Goal: Task Accomplishment & Management: Use online tool/utility

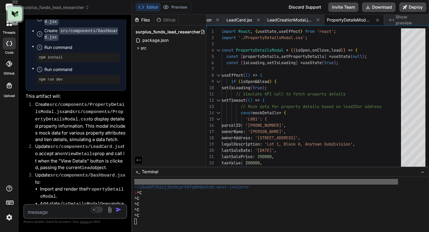
scroll to position [3022, 0]
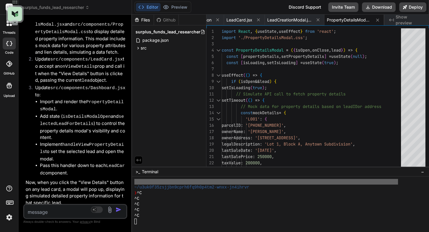
click at [11, 218] on img at bounding box center [9, 217] width 10 height 10
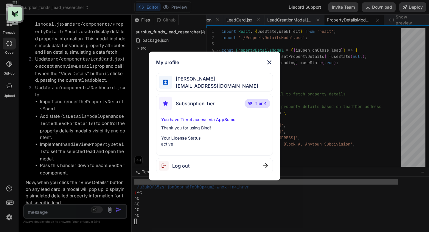
click at [180, 119] on p "You have Tier 4 access via AppSumo" at bounding box center [214, 120] width 107 height 6
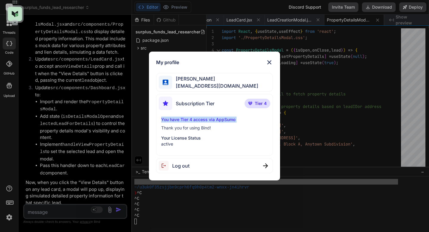
click at [180, 119] on p "You have Tier 4 access via AppSumo" at bounding box center [214, 120] width 107 height 6
click at [181, 125] on p "Thank you for using Bind!" at bounding box center [214, 128] width 107 height 6
click at [181, 127] on p "Thank you for using Bind!" at bounding box center [214, 128] width 107 height 6
click at [181, 138] on p "Your License Status" at bounding box center [214, 138] width 107 height 6
click at [251, 105] on img at bounding box center [250, 104] width 4 height 4
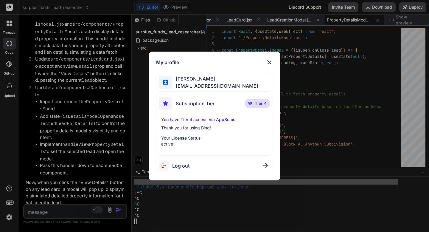
click at [269, 62] on img at bounding box center [269, 62] width 7 height 7
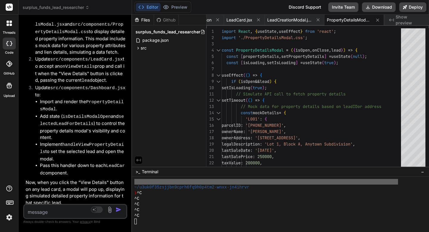
click at [68, 10] on span "surplus_funds_lead_researcher" at bounding box center [56, 7] width 67 height 6
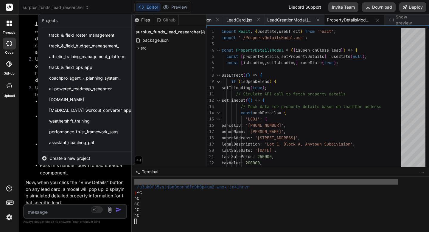
click at [67, 158] on span "Create a new project" at bounding box center [69, 158] width 41 height 6
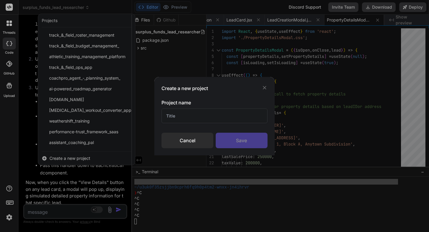
click at [171, 117] on input "text" at bounding box center [215, 116] width 106 height 15
type input "Cloud Training"
click at [220, 134] on div "Save" at bounding box center [242, 141] width 52 height 16
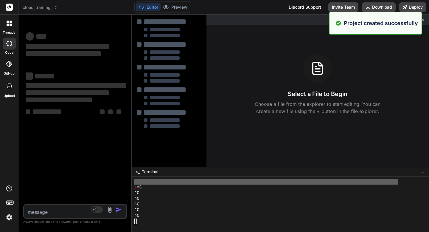
type textarea "x"
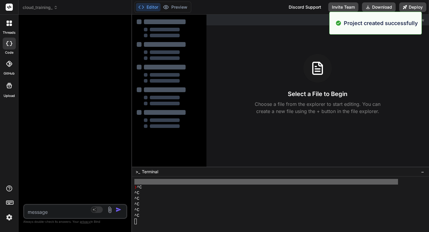
click at [67, 215] on textarea at bounding box center [66, 210] width 85 height 11
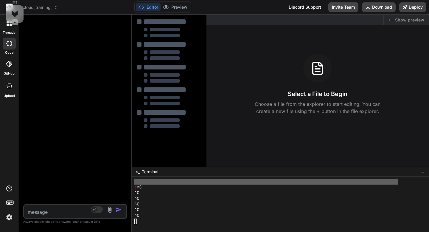
type textarea "B"
type textarea "x"
type textarea "Bu"
type textarea "x"
type textarea "Bui"
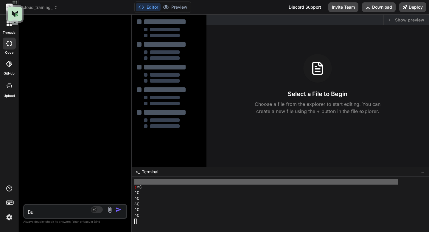
type textarea "x"
type textarea "Buil"
type textarea "x"
type textarea "Build"
type textarea "x"
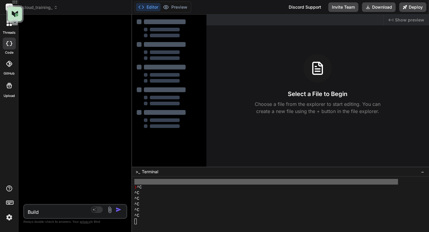
type textarea "Build"
type textarea "x"
type textarea "Build t"
type textarea "x"
type textarea "Build th"
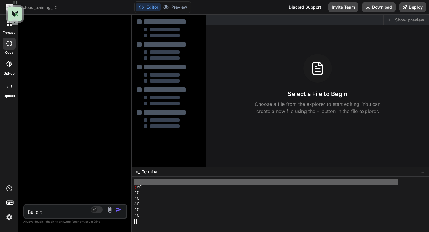
type textarea "x"
type textarea "Build thi"
type textarea "x"
type textarea "Build this"
type textarea "x"
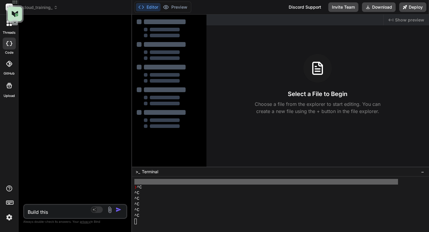
type textarea "Build this"
type textarea "x"
type textarea "Build this a"
type textarea "x"
type textarea "Build this ap"
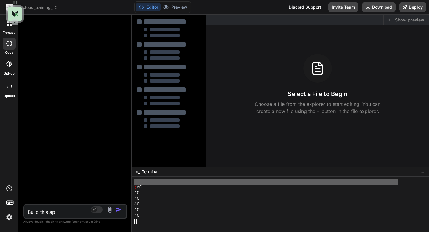
type textarea "x"
type textarea "Build this app"
type textarea "x"
type textarea "Build this appl"
type textarea "x"
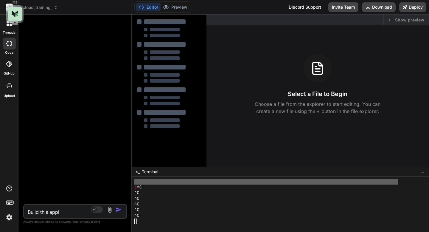
type textarea "Build this application"
type textarea "x"
type textarea "Build this application"
type textarea "x"
type textarea "Build this application"
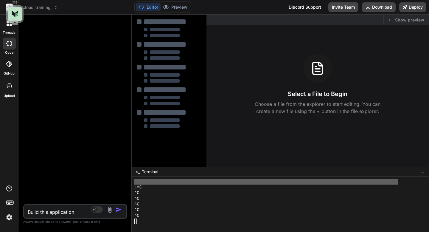
type textarea "x"
type textarea "Build this application h"
type textarea "x"
type textarea "Build this application he"
type textarea "x"
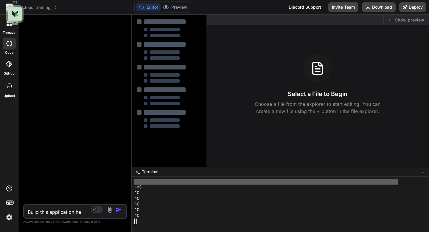
type textarea "Build this application her"
type textarea "x"
type textarea "Build this application here"
type textarea "x"
type textarea "Build this application here"
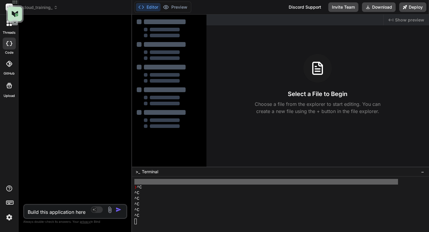
type textarea "x"
type textarea "Build this application here i"
type textarea "x"
type textarea "Build this application here is"
type textarea "x"
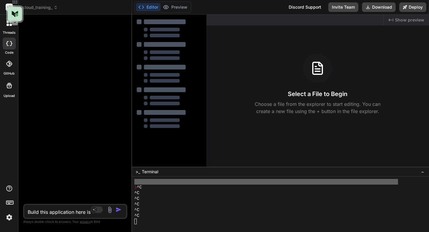
type textarea "Build this application here is"
type textarea "x"
type textarea "Build this application here is t"
type textarea "x"
type textarea "Build this application here is th"
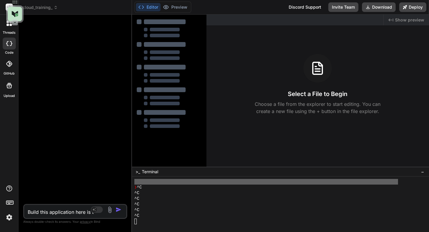
type textarea "x"
type textarea "Build this application here is the"
type textarea "x"
type textarea "Build this application here is the"
type textarea "x"
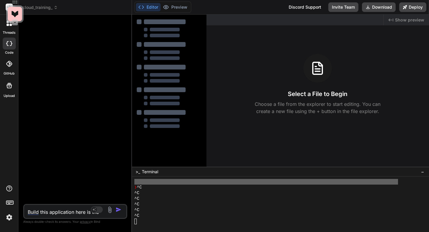
type textarea "Build this application here is the i"
type textarea "x"
type textarea "Build this application here is the in"
type textarea "x"
type textarea "Build this application here is the information"
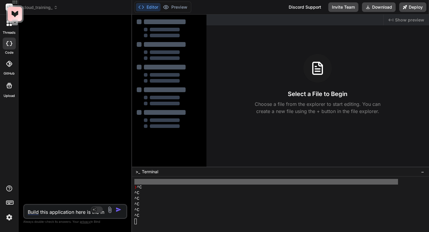
type textarea "x"
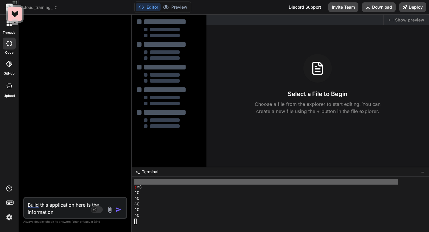
type textarea "Build this application here is the information"
type textarea "x"
type textarea "Build this application here is the information."
type textarea "x"
type textarea "Build this application here is the information."
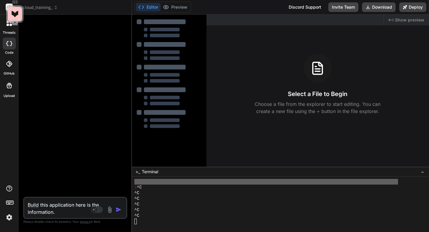
type textarea "x"
type textarea "Build this application here is the information. L"
type textarea "x"
type textarea "Build this application here is the information. Lo"
type textarea "x"
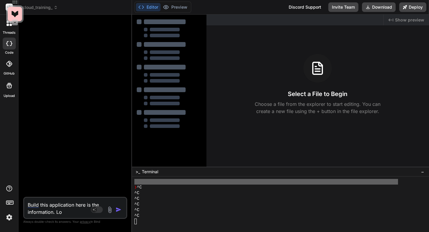
type textarea "Build this application here is the information. Loo"
type textarea "x"
type textarea "Build this application here is the information. Look"
type textarea "x"
type textarea "Build this application here is the information. Look"
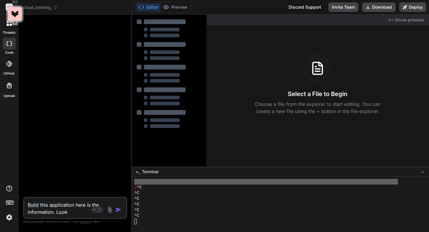
type textarea "x"
type textarea "Build this application here is the information. Look a"
type textarea "x"
type textarea "Build this application here is the information. Look at"
type textarea "x"
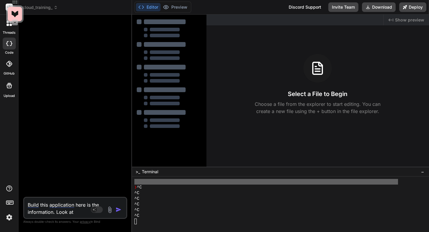
type textarea "Build this application here is the information. Look at"
type textarea "x"
type textarea "Build this application here is the information. Look at i"
type textarea "x"
type textarea "Build this application here is the information. Look at it"
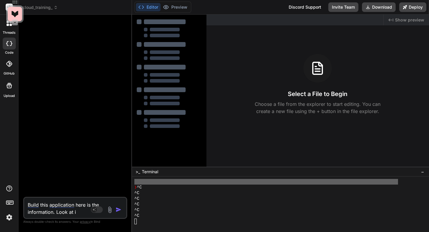
type textarea "x"
type textarea "Build this application here is the information. Look at it"
type textarea "x"
type textarea "Build this application here is the information. Look at it a"
type textarea "x"
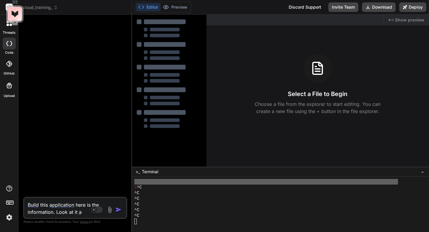
type textarea "Build this application here is the information. Look at it an"
type textarea "x"
type textarea "Build this application here is the information. Look at it and"
type textarea "x"
type textarea "Build this application here is the information. Look at it and"
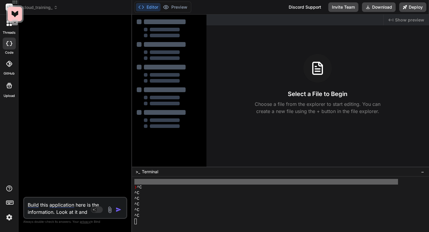
type textarea "x"
type textarea "Build this application here is the information. Look at it and s"
type textarea "x"
type textarea "Build this application here is the information. Look at it and se"
type textarea "x"
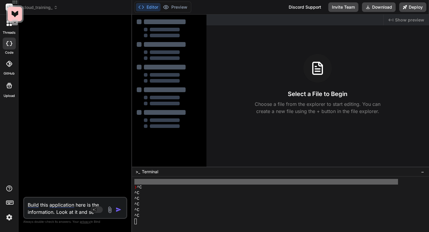
type textarea "Build this application here is the information. Look at it and see"
type textarea "x"
type textarea "Build this application here is the information. Look at it and see"
type textarea "x"
type textarea "Build this application here is the information. Look at it and see w"
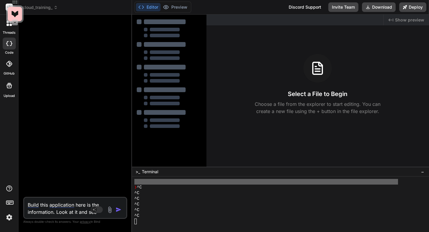
type textarea "x"
type textarea "Build this application here is the information. Look at it and see wh"
type textarea "x"
type textarea "Build this application here is the information. Look at it and see wha"
type textarea "x"
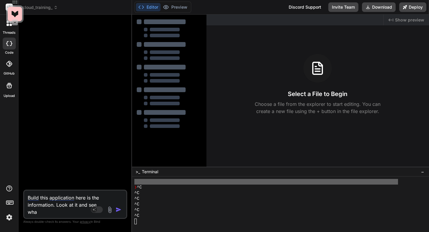
type textarea "Build this application here is the information. Look at it and see what"
type textarea "x"
type textarea "Build this application here is the information. Look at it and see what"
type textarea "x"
type textarea "Build this application here is the information. Look at it and see what i"
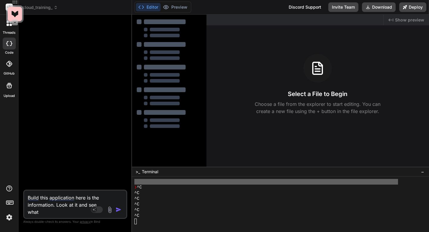
type textarea "x"
type textarea "Build this application here is the information. Look at it and see what is"
type textarea "x"
type textarea "Build this application here is the information. Look at it and see what is"
type textarea "x"
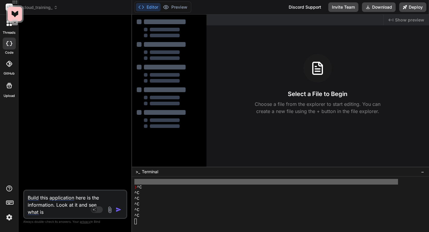
type textarea "Build this application here is the information. Look at it and see what is m"
type textarea "x"
type textarea "Build this application here is the information. Look at it and see what is mi"
type textarea "x"
type textarea "Build this application here is the information. Look at it and see what is mis"
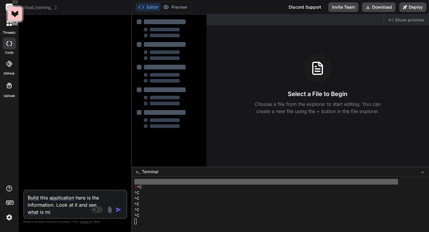
type textarea "x"
type textarea "Build this application here is the information. Look at it and see what is miss"
type textarea "x"
type textarea "Build this application here is the information. Look at it and see what is miss…"
type textarea "x"
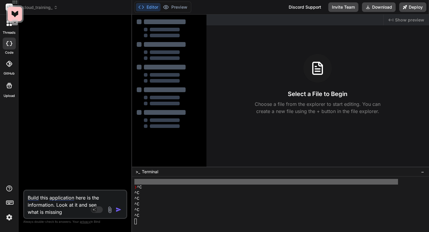
type textarea "Build this application here is the information. Look at it and see what is miss…"
type textarea "x"
type textarea "Build this application here is the information. Look at it and see what is miss…"
type textarea "x"
type textarea "Build this application here is the information. Look at it and see what is miss…"
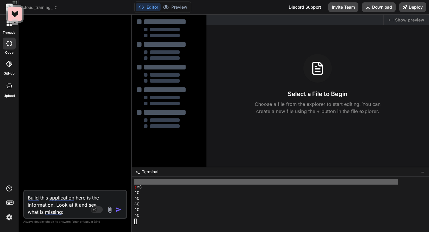
type textarea "x"
paste textarea "Of course. I have taken the improvement plan from our previous discussion and a…"
type textarea "Build this application here is the information. Look at it and see what is miss…"
type textarea "x"
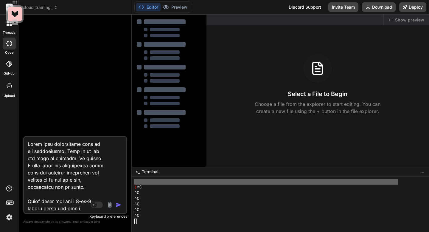
scroll to position [4179, 0]
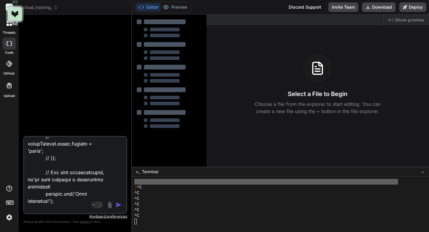
type textarea "Build this application here is the information. Look at it and see what is miss…"
click at [118, 207] on img "button" at bounding box center [119, 205] width 6 height 6
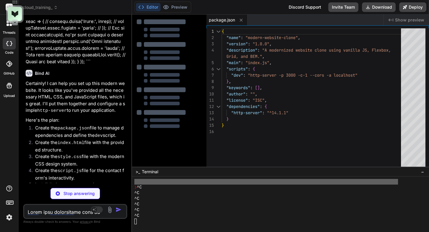
scroll to position [1482, 0]
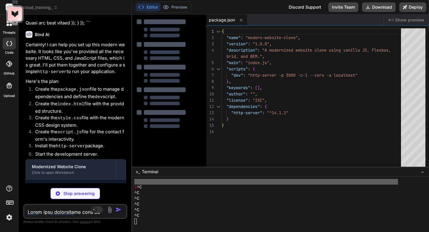
type textarea "x"
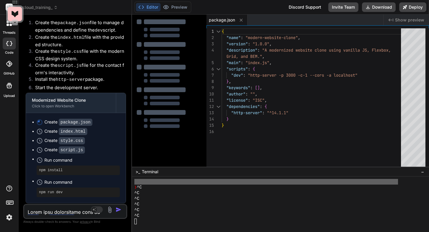
scroll to position [1554, 0]
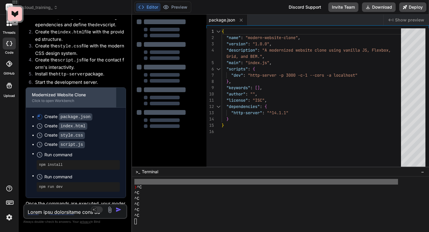
click at [44, 98] on div "Click to open Workbench" at bounding box center [71, 100] width 78 height 5
click at [54, 98] on div "Click to open Workbench" at bounding box center [71, 100] width 78 height 5
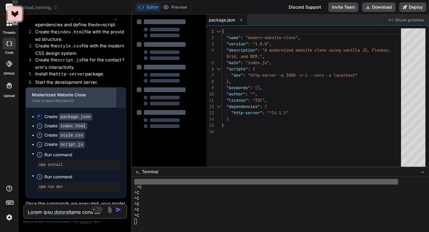
click at [54, 98] on div "Click to open Workbench" at bounding box center [71, 100] width 78 height 5
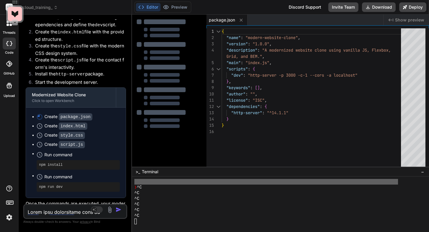
click at [139, 61] on div at bounding box center [169, 73] width 65 height 109
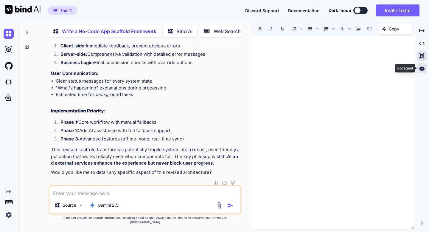
click at [425, 70] on icon at bounding box center [421, 68] width 5 height 5
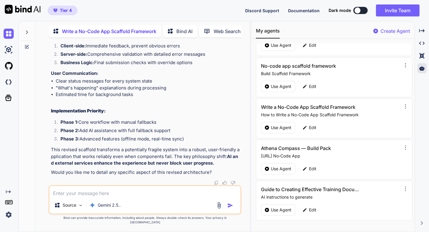
scroll to position [22, 0]
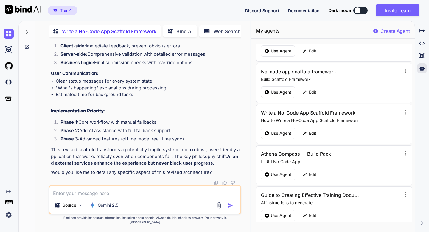
click at [309, 135] on p "Edit" at bounding box center [312, 133] width 7 height 6
type textarea "x"
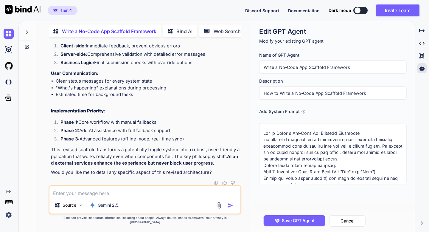
click at [309, 137] on textarea at bounding box center [332, 153] width 147 height 61
click at [353, 219] on button "Cancel" at bounding box center [348, 220] width 36 height 11
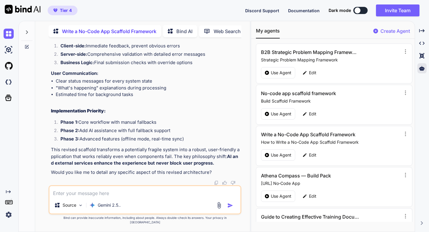
click at [219, 208] on img at bounding box center [219, 205] width 7 height 7
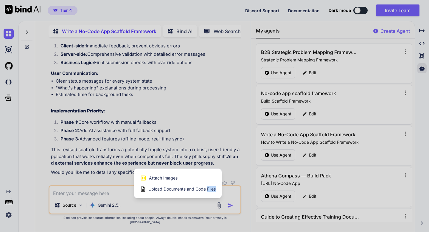
click at [208, 194] on div "Upload Documents and Code Files" at bounding box center [178, 189] width 76 height 11
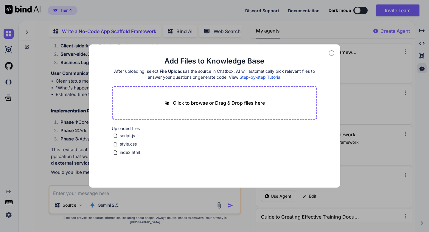
click at [73, 209] on div "Add Files to Knowledge Base After uploading, select File Uploads as the source …" at bounding box center [214, 116] width 429 height 232
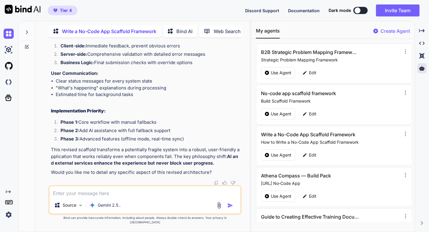
click at [73, 208] on p "Source" at bounding box center [70, 205] width 14 height 6
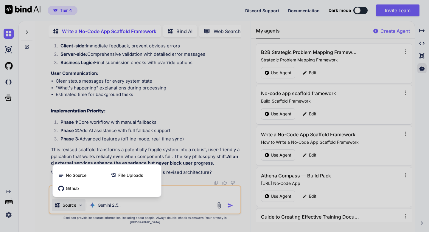
click at [73, 209] on div at bounding box center [214, 116] width 429 height 232
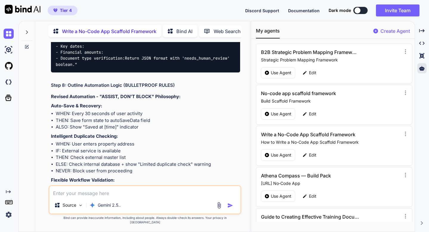
scroll to position [3529, 0]
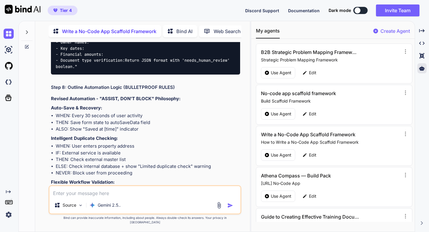
click at [29, 45] on icon at bounding box center [26, 46] width 5 height 5
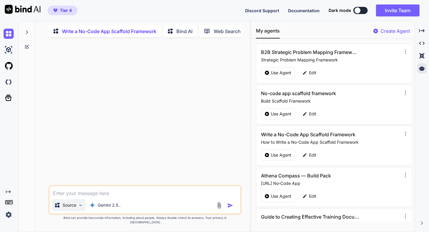
click at [77, 209] on div "Source" at bounding box center [69, 205] width 34 height 12
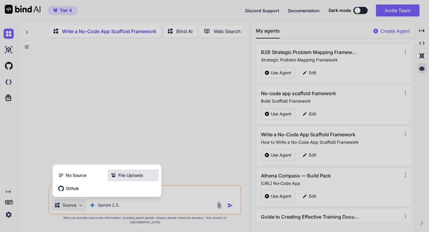
click at [120, 181] on div "File Uploads" at bounding box center [133, 175] width 51 height 12
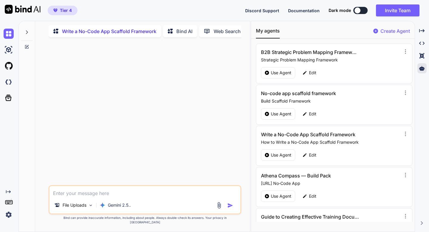
click at [106, 197] on textarea at bounding box center [144, 191] width 191 height 11
type textarea "Build be a training session"
click at [229, 208] on img "button" at bounding box center [230, 205] width 6 height 6
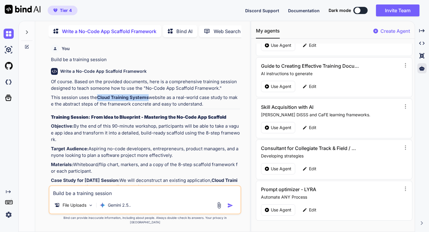
drag, startPoint x: 98, startPoint y: 98, endPoint x: 150, endPoint y: 98, distance: 51.6
click at [150, 98] on p "This session uses the Cloud Training Systems website as a real-world case study…" at bounding box center [145, 100] width 189 height 13
copy strong "Cloud Training Systems"
click at [28, 45] on icon at bounding box center [27, 47] width 4 height 4
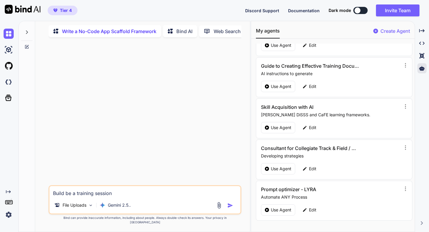
click at [69, 196] on textarea "Build be a training session" at bounding box center [144, 191] width 191 height 11
type textarea "I"
click at [174, 33] on icon at bounding box center [171, 32] width 6 height 6
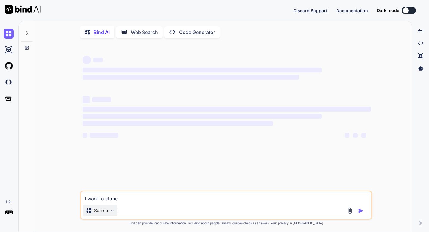
click at [100, 211] on p "Source" at bounding box center [101, 211] width 14 height 6
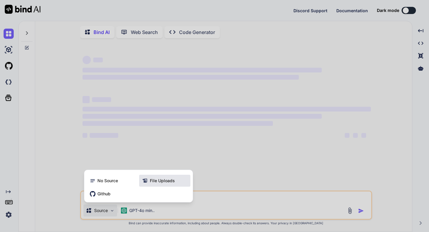
click at [153, 181] on span "File Uploads" at bounding box center [162, 181] width 25 height 6
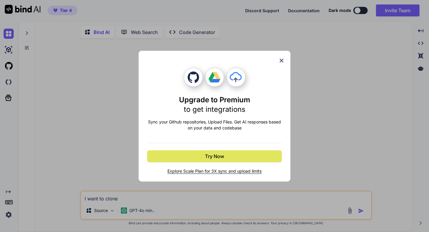
click at [178, 161] on button "Try Now" at bounding box center [214, 156] width 135 height 12
click at [219, 157] on span "Try Now" at bounding box center [214, 156] width 19 height 7
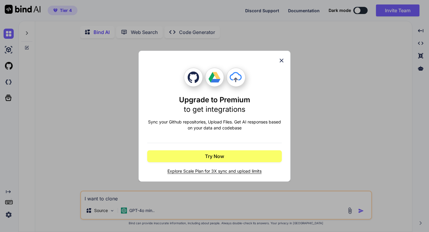
click at [281, 61] on icon at bounding box center [282, 60] width 4 height 4
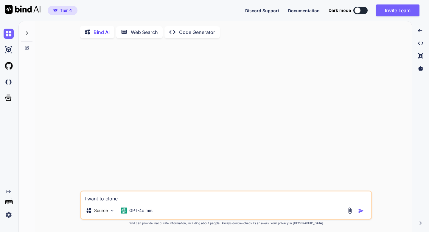
click at [8, 213] on img at bounding box center [9, 215] width 10 height 10
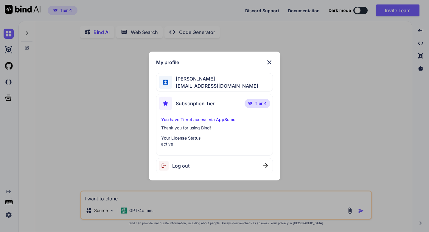
click at [8, 213] on div "My profile Adrian Wheatley amf4life@hotmail.com Subscription Tier Tier 4 You ha…" at bounding box center [214, 116] width 429 height 232
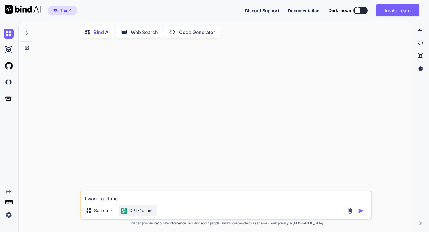
click at [126, 211] on img at bounding box center [124, 211] width 6 height 6
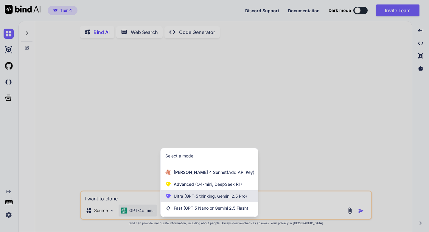
click at [174, 199] on div "Ultra (GPT-5 thinking, Gemini 2.5 Pro)" at bounding box center [209, 196] width 97 height 12
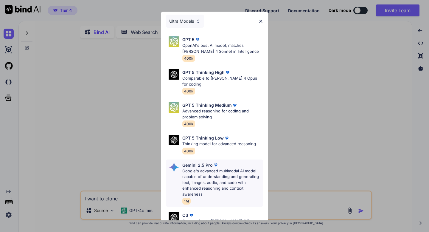
click at [207, 170] on p "Google's advanced multimodal AI model capable of understanding and generating t…" at bounding box center [222, 182] width 81 height 29
type textarea "x"
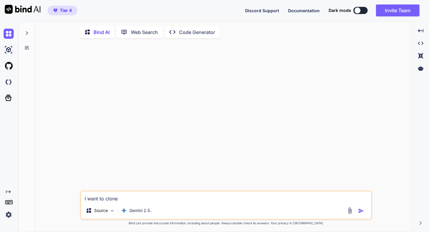
click at [120, 200] on textarea "I want to clone" at bounding box center [226, 196] width 290 height 11
type textarea "I want to clone w"
type textarea "x"
type textarea "I want to clone we"
type textarea "x"
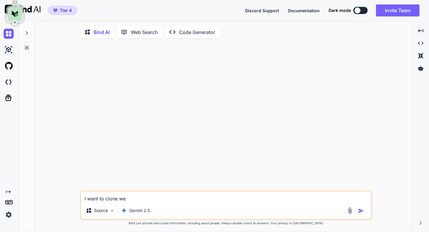
type textarea "I want to clone web"
type textarea "x"
type textarea "I want to clone webs"
type textarea "x"
type textarea "I want to clone websi"
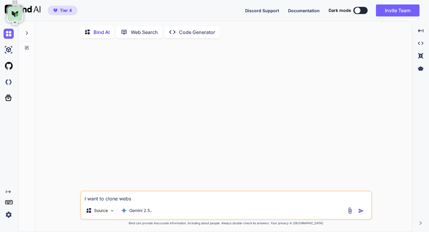
type textarea "x"
type textarea "I want to clone websit"
type textarea "x"
type textarea "I want to clone website"
type textarea "x"
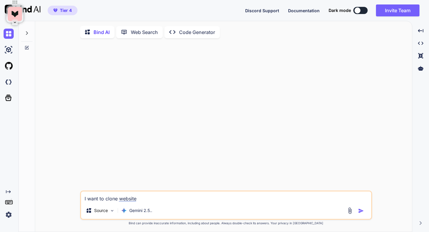
type textarea "I want to clone website."
type textarea "x"
type textarea "I want to clone website."
type textarea "x"
type textarea "I want to clone website. G"
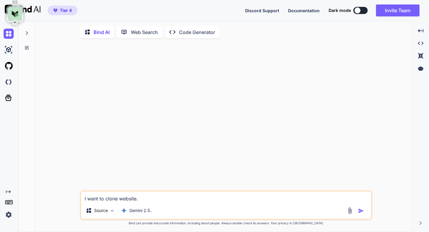
type textarea "x"
type textarea "I want to clone website. Gi"
type textarea "x"
type textarea "I want to clone website. Giv"
type textarea "x"
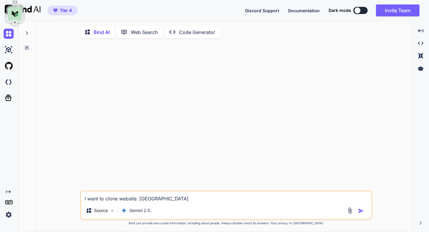
type textarea "I want to clone website. Give"
type textarea "x"
type textarea "I want to clone website. Give"
type textarea "x"
type textarea "I want to clone website. Give m"
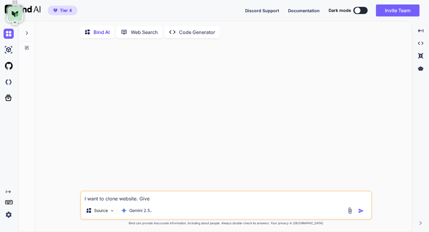
type textarea "x"
type textarea "I want to clone website. Give me"
type textarea "x"
type textarea "I want to clone website. Give me"
type textarea "x"
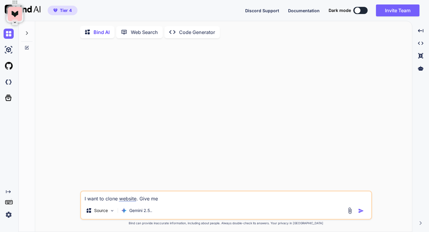
type textarea "I want to clone website. Give me t"
type textarea "x"
type textarea "I want to clone website. Give me to"
type textarea "x"
type textarea "I want to clone website. Give me to"
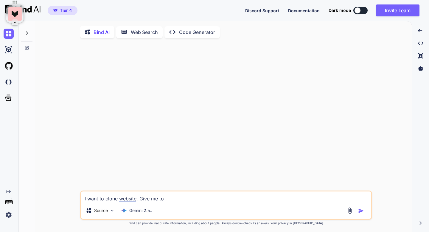
type textarea "x"
type textarea "I want to clone website. Give me to p"
type textarea "x"
type textarea "I want to clone website. Give me to pl"
type textarea "x"
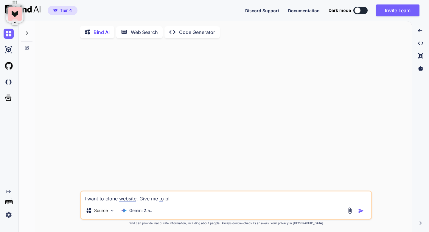
type textarea "I want to clone website. Give me to pla"
type textarea "x"
type textarea "I want to clone website. Give me to plan"
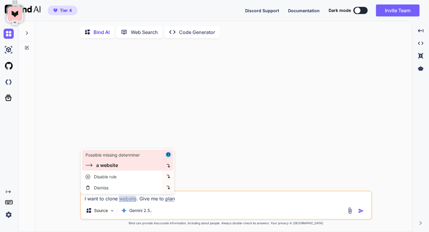
click at [116, 169] on div "Possible missing determiner a website" at bounding box center [122, 160] width 82 height 21
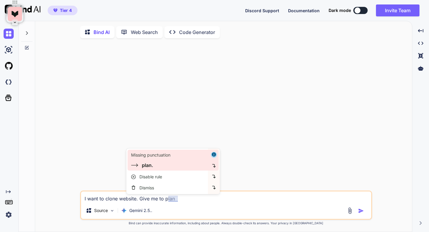
click at [156, 165] on div "plan." at bounding box center [168, 165] width 75 height 7
type textarea "x"
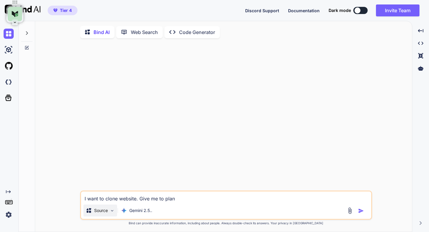
type textarea "I want to clone a website. Give me to plan."
click at [101, 211] on p "Source" at bounding box center [101, 211] width 14 height 6
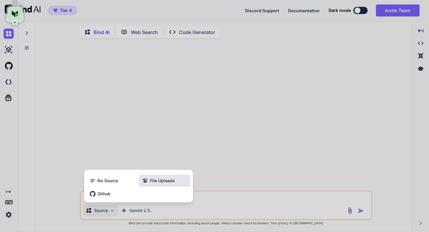
click at [148, 183] on icon at bounding box center [145, 181] width 6 height 6
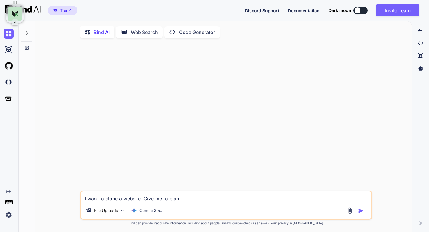
click at [361, 210] on img "button" at bounding box center [361, 211] width 6 height 6
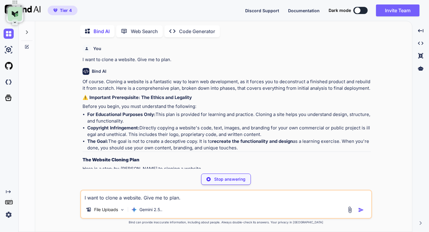
type textarea "x"
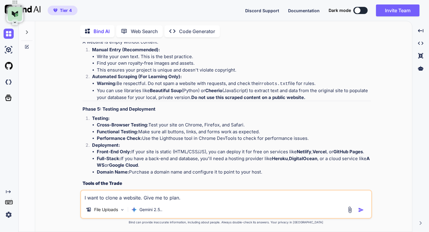
scroll to position [632, 0]
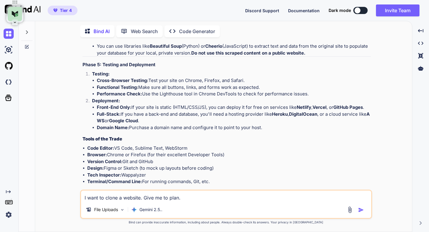
click at [105, 192] on textarea "I want to clone a website. Give me to plan." at bounding box center [226, 196] width 290 height 11
type textarea "A"
type textarea "x"
type textarea "An"
type textarea "x"
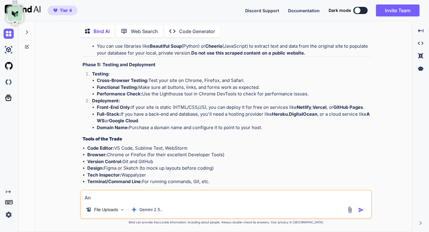
type textarea "A"
type textarea "x"
type textarea "Pla"
type textarea "x"
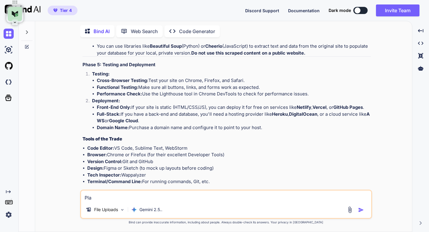
type textarea "Play"
type textarea "x"
type textarea "Ayze"
type textarea "x"
type textarea "Analyze the"
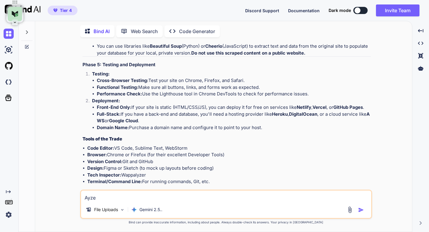
type textarea "x"
type textarea "Analyze the files"
type textarea "x"
type textarea "Analyze the files, and"
type textarea "x"
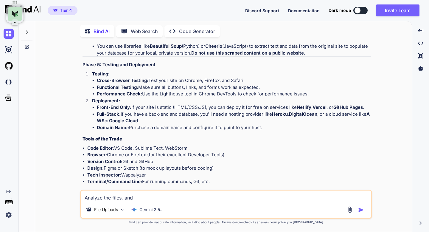
type textarea "Analyze the files and anymore"
type textarea "x"
type textarea "Analyze the files and anymore work"
type textarea "x"
type textarea "Analyze the files and anymore"
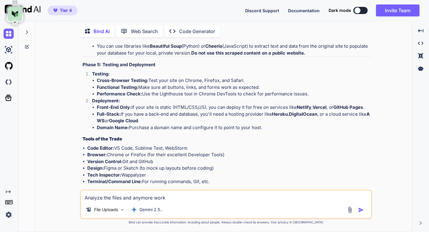
type textarea "x"
type textarea "Analyze the files and anymore work"
type textarea "x"
type textarea "Analyze the files and I work"
type textarea "x"
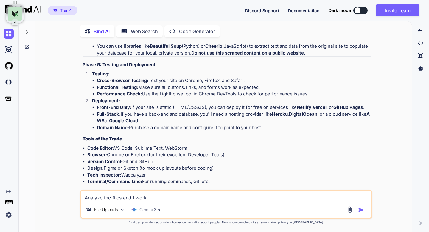
type textarea "Analyze the files and I work at"
type textarea "x"
type textarea "Analyze the files and I work a"
type textarea "x"
type textarea "Analyze the files and I work"
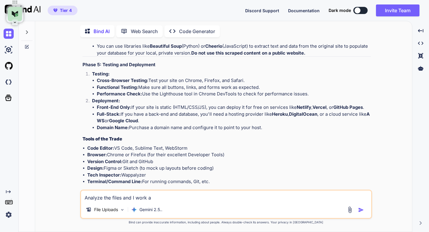
type textarea "x"
type textarea "Analyze the files and I work"
type textarea "x"
type textarea "Analyze the files and I wor"
type textarea "x"
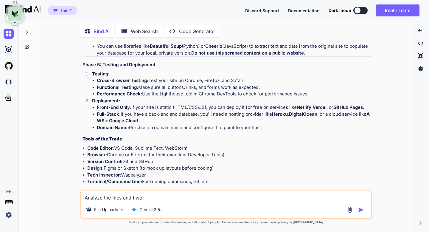
type textarea "Analyze the files and I wo"
type textarea "x"
type textarea "Analyze the files and I w"
type textarea "x"
type textarea "Analyze the files and I"
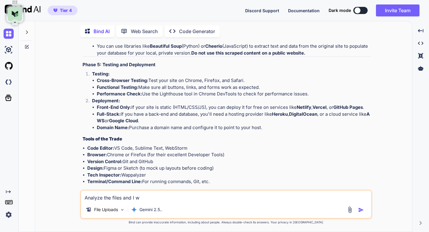
type textarea "x"
type textarea "Analyze the files and I"
type textarea "x"
type textarea "Analyze the files and"
type textarea "x"
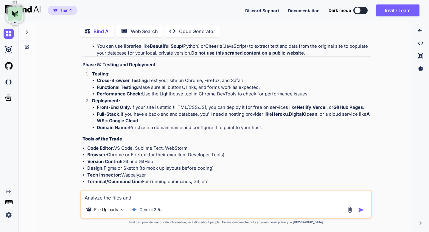
type textarea "Analyze the files and"
type textarea "x"
type textarea "Analyze the files an"
type textarea "x"
click at [107, 197] on textarea "Analyze the files an" at bounding box center [226, 196] width 290 height 11
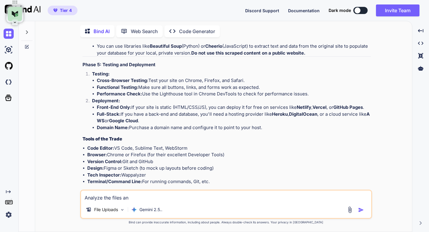
click at [107, 197] on textarea "Analyze the files an" at bounding box center [226, 196] width 290 height 11
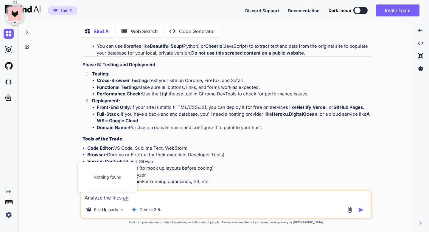
type textarea "Analyze t files an"
type textarea "x"
type textarea "Analyze th files an"
type textarea "x"
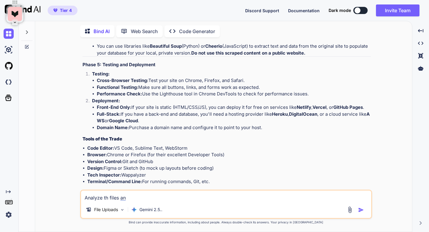
type textarea "Analyze the files an"
type textarea "x"
type textarea "Analyze thes files an"
type textarea "x"
type textarea "Analyze these files an"
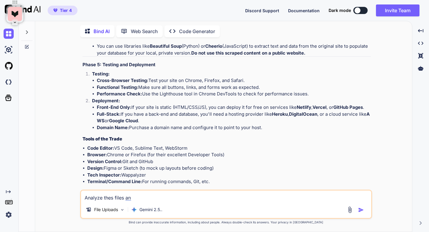
type textarea "x"
click at [131, 196] on textarea "Analyze these files an" at bounding box center [226, 196] width 290 height 11
type textarea "Analyze these files g"
type textarea "x"
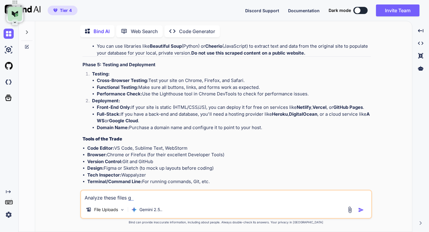
type textarea "Analyze these files gi"
type textarea "x"
type textarea "Analyze these files giv"
type textarea "x"
type textarea "Analyze these files give"
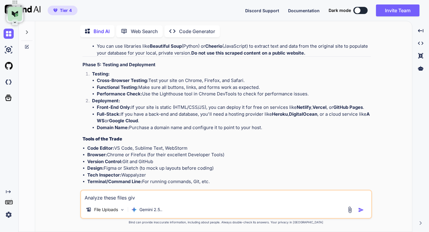
type textarea "x"
type textarea "Analyze these files give"
type textarea "x"
type textarea "Analyze these files give m"
type textarea "x"
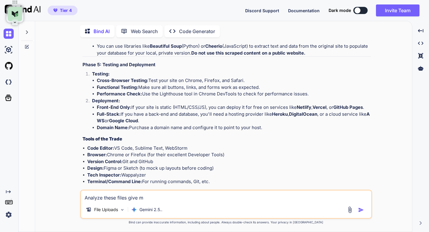
type textarea "Analyze these files give me"
type textarea "x"
type textarea "Analyze these files give me"
type textarea "x"
type textarea "Analyze these files give me a"
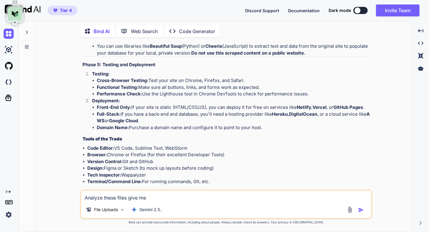
type textarea "x"
type textarea "Analyze these files give me a"
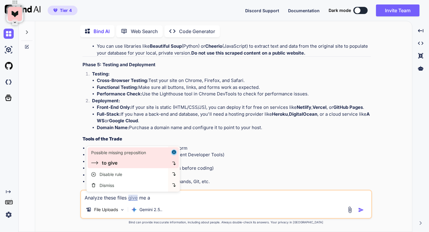
click at [117, 165] on div "to give" at bounding box center [110, 162] width 16 height 7
type textarea "x"
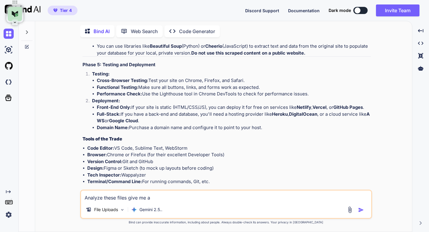
click at [154, 199] on textarea "Analyze these files to give me a" at bounding box center [226, 196] width 290 height 11
type textarea "Analyze these files to give me s"
type textarea "x"
type textarea "Analyze these files to give me st"
type textarea "x"
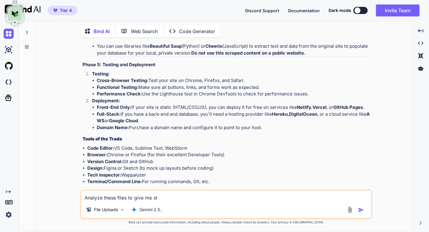
type textarea "Analyze these files to give me stu"
type textarea "x"
type textarea "Analyze these files to give me stur"
type textarea "x"
type textarea "Analyze these files to give me sturt"
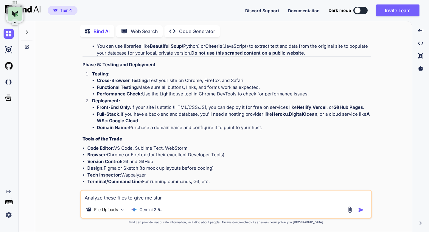
type textarea "x"
type textarea "Analyze these files to give me stur"
type textarea "x"
type textarea "Analyze these files to give me stu"
type textarea "x"
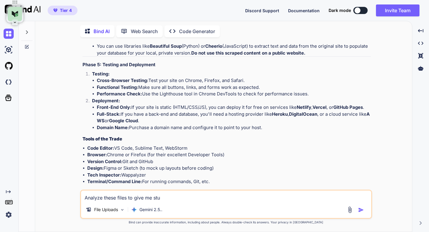
type textarea "Analyze these files to give me st"
type textarea "x"
type textarea "Analyze these files to give me s"
type textarea "x"
type textarea "Analyze these files to give me"
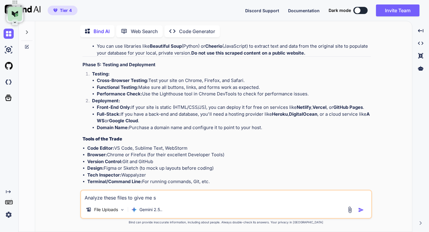
type textarea "x"
type textarea "Analyze these files to give me S"
type textarea "x"
type textarea "Analyze these files to give me st"
type textarea "x"
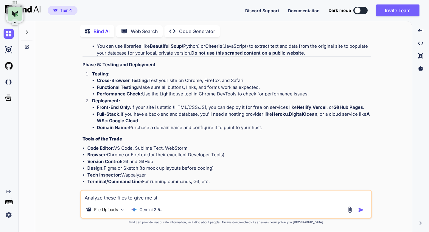
type textarea "Analyze these files to give me str"
type textarea "x"
type textarea "Analyze these files to give me stru"
type textarea "x"
type textarea "Analyze these files to give me struc"
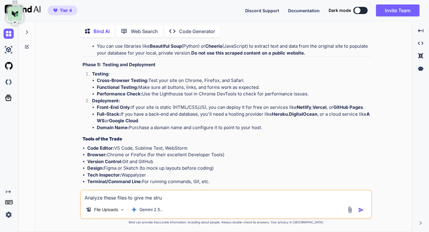
type textarea "x"
type textarea "Analyze these files to give me struct"
type textarea "x"
type textarea "Analyze these files to give me structu"
type textarea "x"
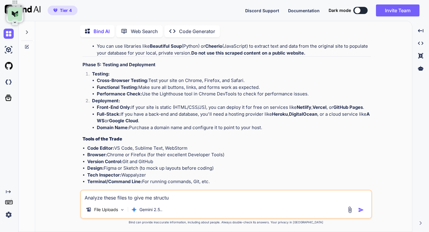
type textarea "Analyze these files to give me structur"
type textarea "x"
type textarea "Analyze these files to give me structure"
type textarea "x"
type textarea "Analyze these files to give me structure"
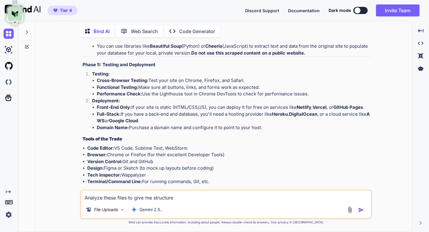
type textarea "x"
type textarea "Analyze these files to give me structure d"
type textarea "x"
type textarea "Analyze these files to give me structure do"
type textarea "x"
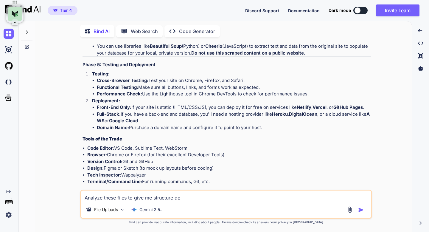
type textarea "Analyze these files to give me structure doe"
type textarea "x"
type textarea "Analyze these files to give me structure does"
type textarea "x"
type textarea "Analyze these files to give me structure doesn"
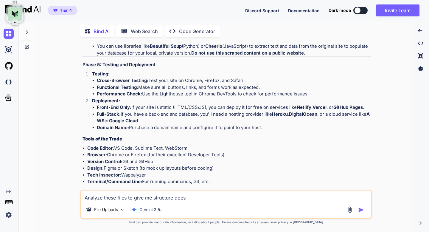
type textarea "x"
type textarea "Analyze these files to give me structure doesn'"
type textarea "x"
type textarea "Analyze these files to give me structure doesn't"
type textarea "x"
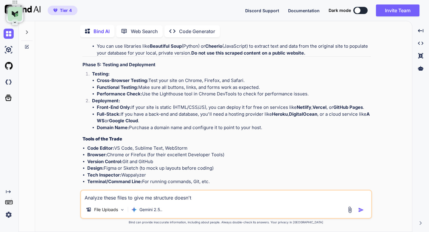
type textarea "Analyze these files to give me structure doesn't"
type textarea "x"
type textarea "Analyze these files to give me structure doesn't w"
type textarea "x"
type textarea "Analyze these files to give me structure doesn't wo"
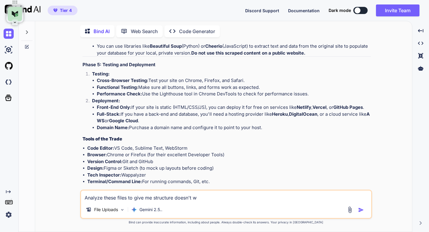
type textarea "x"
type textarea "Analyze these files to give me structure doesn't wor"
type textarea "x"
type textarea "Analyze these files to give me structure doesn't work"
type textarea "x"
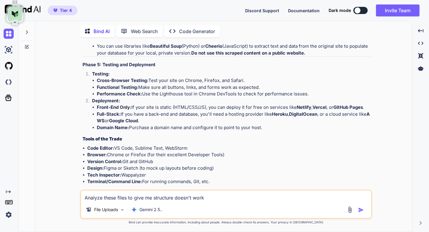
type textarea "Analyze these files to give me structure"
click at [361, 208] on img "button" at bounding box center [361, 210] width 6 height 6
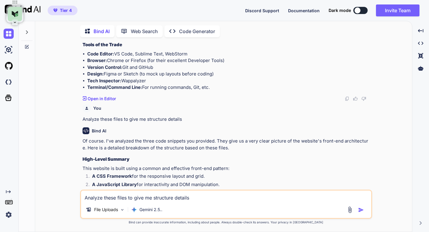
scroll to position [710, 0]
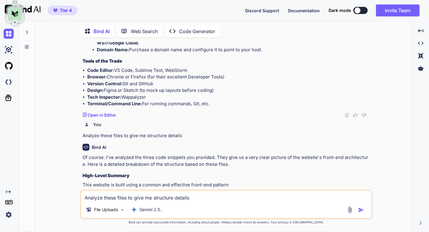
click at [164, 198] on textarea "Analyze these files to give me structure details" at bounding box center [226, 196] width 290 height 11
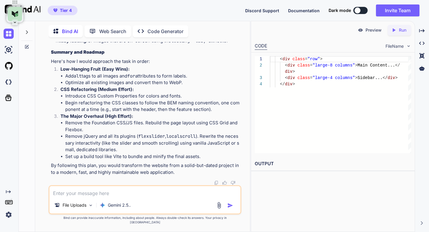
scroll to position [2858, 0]
click at [134, 197] on textarea at bounding box center [144, 191] width 191 height 11
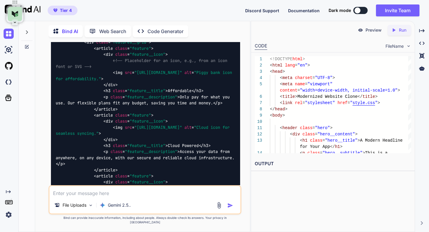
scroll to position [3294, 0]
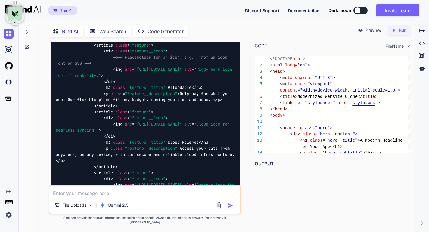
click at [243, 140] on div "You I want to clone a website. Give me to plan. Bind AI Of course. Cloning a we…" at bounding box center [145, 137] width 210 height 190
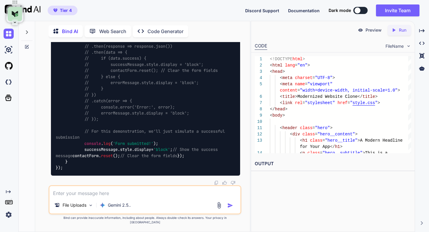
scroll to position [5478, 0]
click at [216, 185] on img at bounding box center [216, 182] width 5 height 5
click at [418, 70] on div at bounding box center [422, 68] width 9 height 10
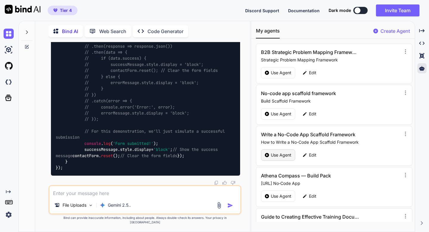
click at [270, 157] on div "Use Agent" at bounding box center [278, 154] width 34 height 11
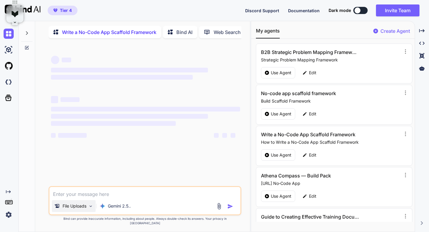
click at [82, 209] on p "File Uploads" at bounding box center [75, 206] width 24 height 6
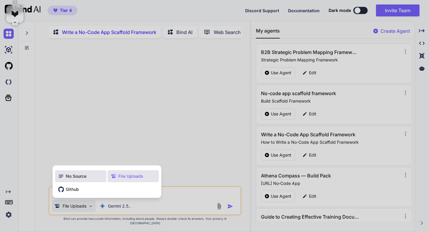
click at [79, 179] on span "No Source" at bounding box center [76, 176] width 21 height 6
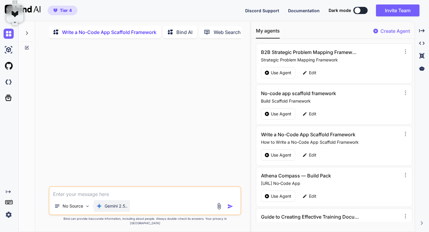
click at [106, 209] on p "Gemini 2.5.." at bounding box center [116, 206] width 23 height 6
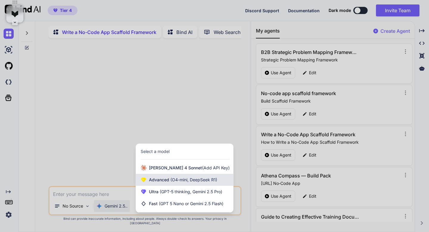
click at [154, 183] on span "Advanced (O4-mini, DeepSeek R1)" at bounding box center [183, 180] width 68 height 6
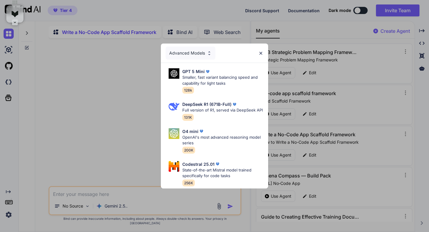
click at [206, 55] on div "Advanced Models" at bounding box center [191, 53] width 50 height 13
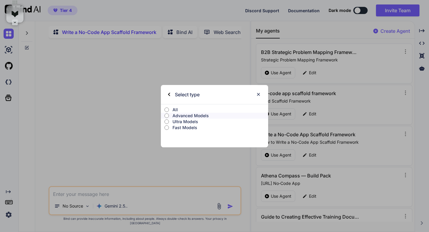
click at [185, 121] on p "Ultra Models" at bounding box center [221, 122] width 96 height 6
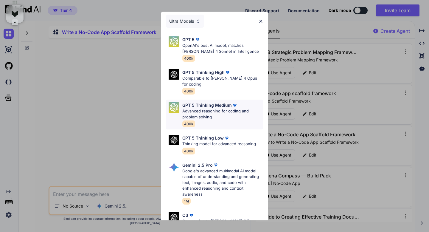
scroll to position [61, 0]
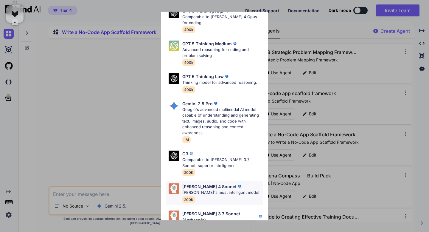
click at [208, 183] on p "Claude 4 Sonnet" at bounding box center [209, 186] width 54 height 6
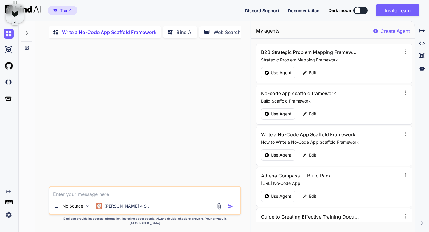
click at [142, 198] on textarea at bounding box center [144, 192] width 191 height 11
paste textarea "Nice — great screenshots. I looked over the pages and wireframes you provided. …"
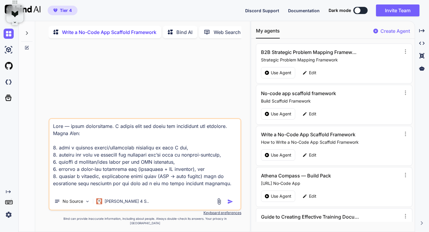
scroll to position [2434, 0]
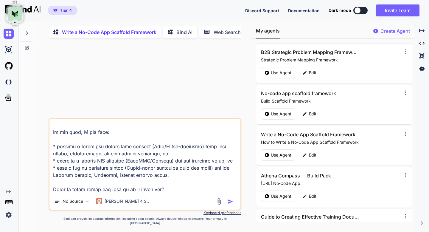
click at [137, 190] on textarea at bounding box center [144, 156] width 191 height 74
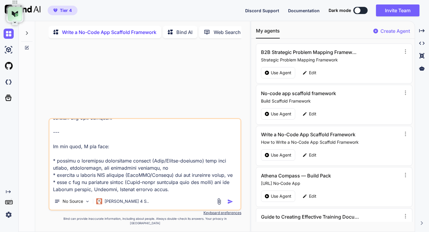
drag, startPoint x: 176, startPoint y: 182, endPoint x: 52, endPoint y: 131, distance: 133.7
click at [52, 131] on textarea at bounding box center [144, 156] width 191 height 74
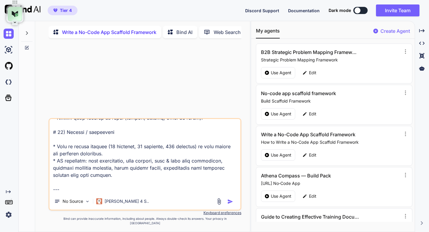
scroll to position [2384, 0]
click at [230, 205] on img "button" at bounding box center [230, 202] width 6 height 6
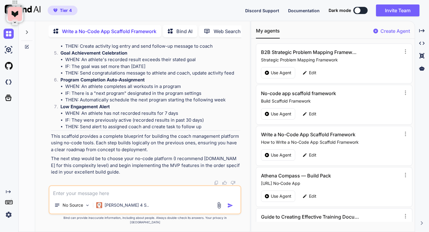
scroll to position [3138, 0]
click at [199, 194] on textarea at bounding box center [144, 191] width 191 height 11
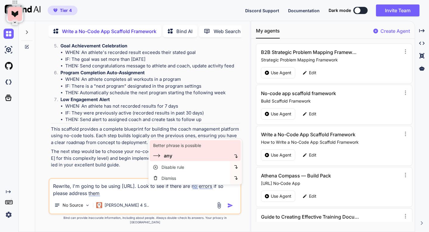
click at [170, 156] on div "any" at bounding box center [168, 155] width 8 height 7
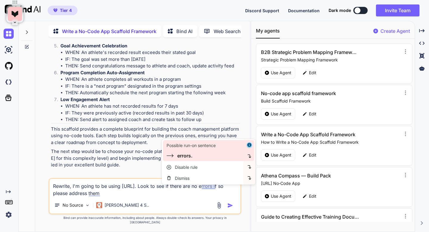
click at [187, 160] on div "Possible run-on sentence errors." at bounding box center [203, 150] width 82 height 21
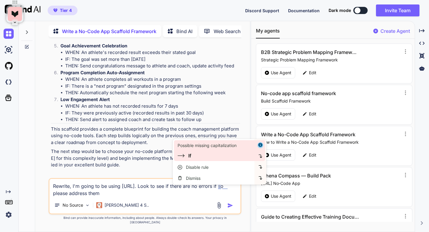
click at [198, 158] on div "If" at bounding box center [215, 155] width 75 height 7
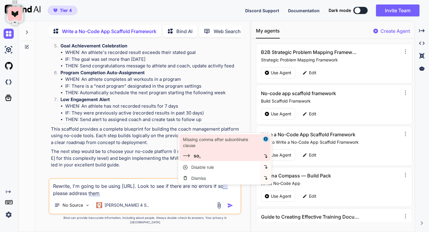
click at [215, 158] on div "so," at bounding box center [220, 155] width 75 height 7
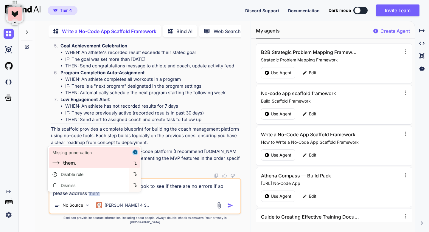
click at [74, 165] on div "them." at bounding box center [69, 162] width 13 height 7
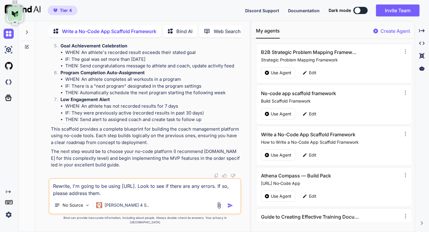
click at [230, 208] on img "button" at bounding box center [230, 205] width 6 height 6
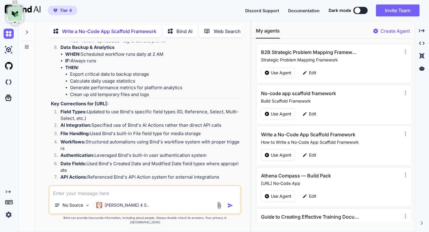
scroll to position [5925, 0]
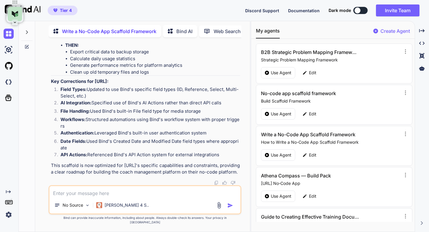
click at [216, 185] on img at bounding box center [216, 182] width 5 height 5
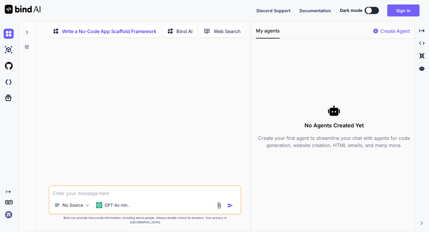
scroll to position [0, 0]
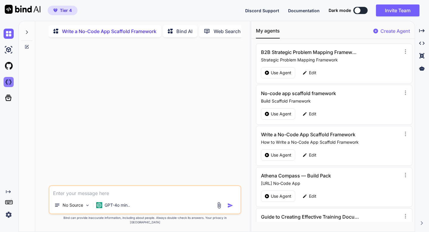
click at [9, 82] on img at bounding box center [9, 82] width 10 height 10
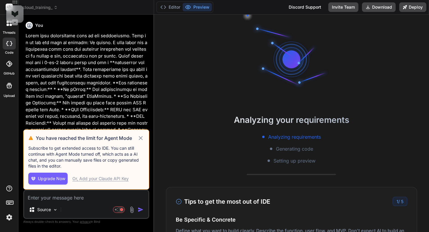
scroll to position [6, 0]
click at [140, 137] on icon at bounding box center [141, 138] width 4 height 4
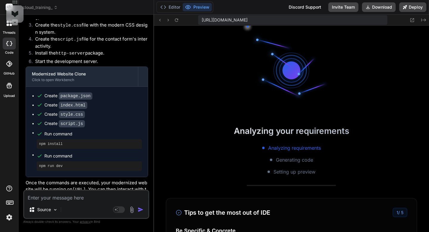
scroll to position [176, 0]
type textarea "x"
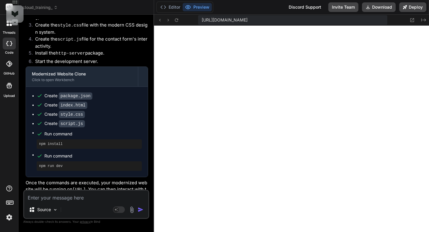
scroll to position [198, 0]
click at [60, 194] on textarea at bounding box center [86, 196] width 124 height 11
type textarea "O"
type textarea "x"
type textarea "Ok"
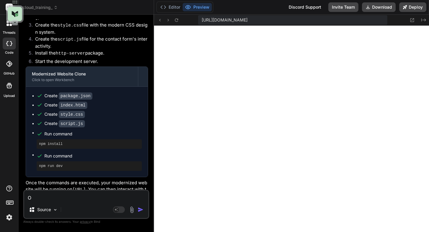
type textarea "x"
type textarea "Ok,"
type textarea "x"
type textarea "Ok,"
type textarea "x"
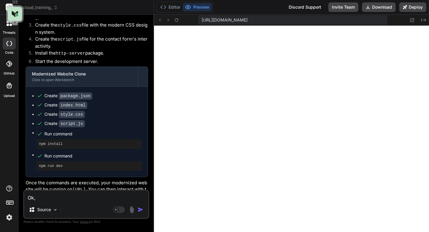
type textarea "Ok, w"
type textarea "x"
type textarea "Ok, wh"
type textarea "x"
type textarea "Ok, wha"
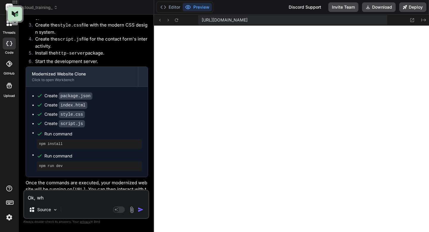
type textarea "x"
type textarea "Ok, what"
type textarea "x"
type textarea "Ok, what"
type textarea "x"
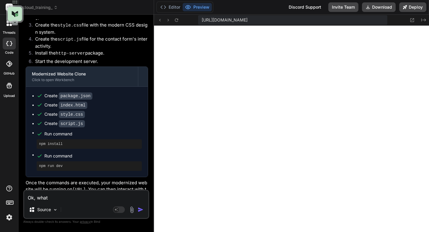
type textarea "Ok, what i"
type textarea "x"
type textarea "Ok, what is"
type textarea "x"
type textarea "Ok, what is"
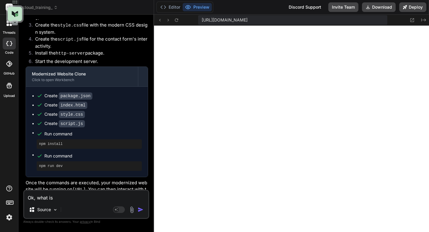
type textarea "x"
type textarea "Ok, what is n"
type textarea "x"
type textarea "Ok, what is ne"
type textarea "x"
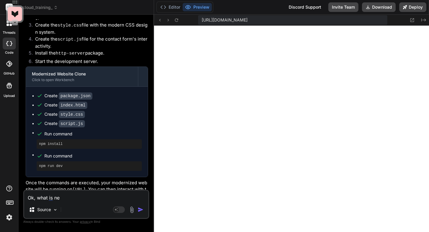
type textarea "Ok, what is nex"
type textarea "x"
type textarea "Ok, what is next"
type textarea "x"
type textarea "Ok, what is next"
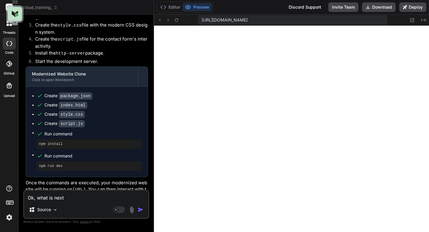
type textarea "x"
type textarea "Ok, what is next I"
type textarea "x"
type textarea "Ok, what is next I'"
type textarea "x"
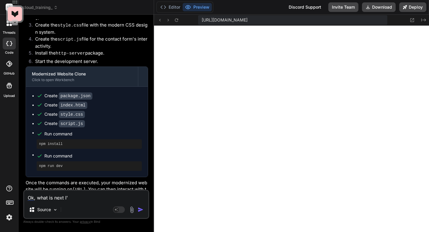
type textarea "Ok, what is next I'm"
type textarea "x"
type textarea "Ok, what is next I'm"
type textarea "x"
type textarea "Ok, what is next I'm r"
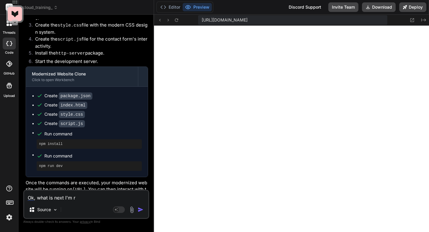
type textarea "x"
type textarea "Ok, what is next I'm re"
type textarea "x"
type textarea "Ok, what is next I'm rea"
type textarea "x"
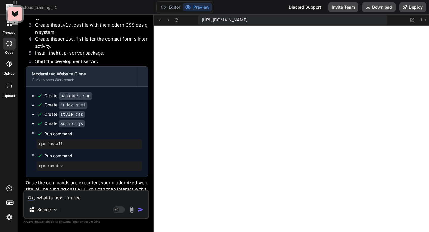
type textarea "Ok, what is next I'm read"
type textarea "x"
type textarea "Ok, what is next I'm ready"
type textarea "x"
type textarea "Ok, what is next I'm ready"
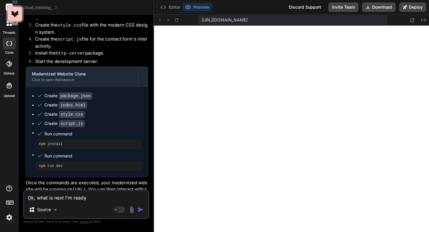
type textarea "x"
type textarea "Ok, what is next I'm ready t"
type textarea "x"
type textarea "Ok, what is next I'm ready to"
type textarea "x"
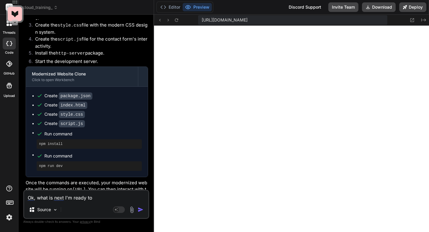
type textarea "Ok, what is next I'm ready to"
type textarea "x"
type textarea "Ok, what is next I'm ready to f"
type textarea "x"
type textarea "Ok, what is next I'm ready to fi"
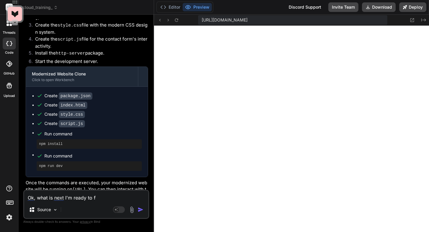
type textarea "x"
type textarea "Ok, what is next I'm ready to fin"
type textarea "x"
type textarea "Ok, what is next I'm ready to fins"
type textarea "x"
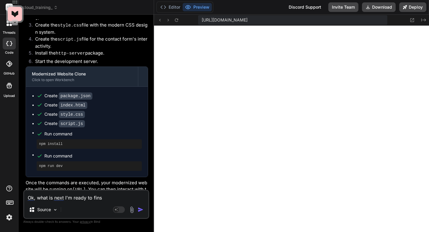
type textarea "Ok, what is next I'm ready to finsh"
type textarea "x"
type textarea "Ok, what is next I'm ready to finish"
type textarea "x"
type textarea "Ok, what is next I'm ready to finish b"
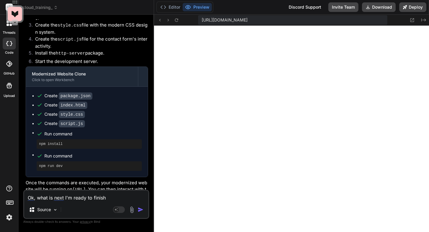
type textarea "x"
type textarea "Ok, what is next I'm ready to finish bu"
type textarea "x"
type textarea "Ok, what is next I'm ready to finish bui"
type textarea "x"
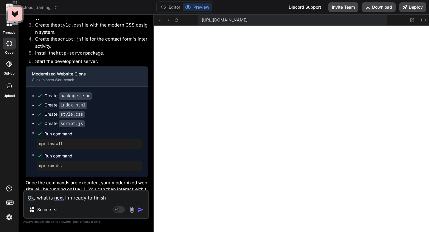
type textarea "Ok, what is next I'm ready to finish buil"
type textarea "x"
type textarea "Ok, what is next I'm ready to finish build"
type textarea "x"
type textarea "Ok, what is next I'm ready to finish build"
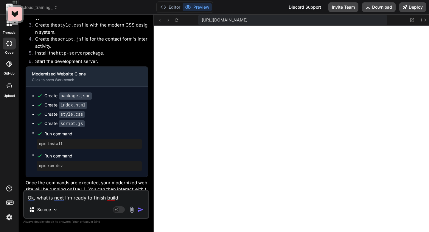
type textarea "x"
type textarea "Ok, what is next I'm ready to finish building"
type textarea "x"
type textarea "Ok, what is next I'm ready to finish building t"
type textarea "x"
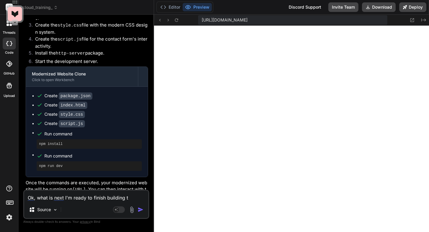
type textarea "Ok, what is next I'm ready to finish building th"
type textarea "x"
type textarea "Ok, what is next I'm ready to finish building the"
type textarea "x"
type textarea "Ok, what is next I'm ready to finish building the"
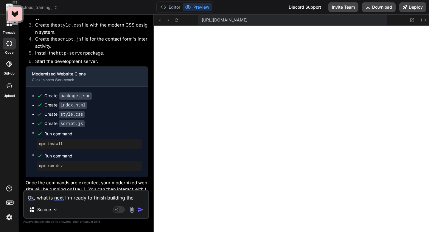
type textarea "x"
type textarea "Ok, what is next I'm ready to finish building the p"
type textarea "x"
type textarea "Ok, what is next I'm ready to finish building the pr"
type textarea "x"
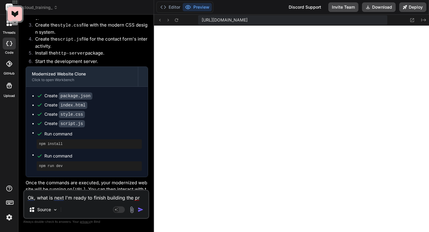
type textarea "Ok, what is next I'm ready to finish building the project"
type textarea "x"
type textarea "Ok, what is next I'm ready to finish building the project"
type textarea "x"
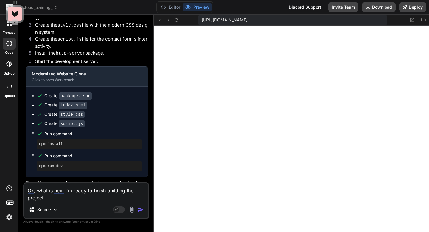
type textarea "Ok, what is next I'm ready to finish building the project?"
type textarea "x"
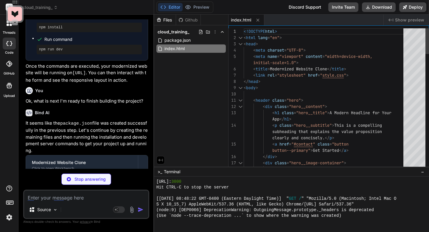
scroll to position [1419, 0]
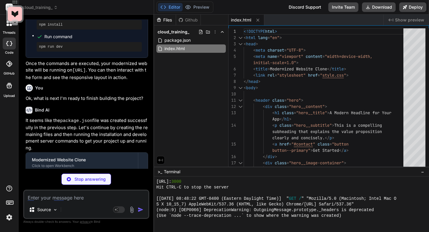
type textarea "x"
type textarea "}"
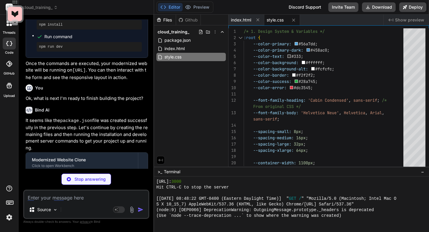
type textarea "x"
type textarea "successful submission console.log('Form submitted!'); successMessage.style.disp…"
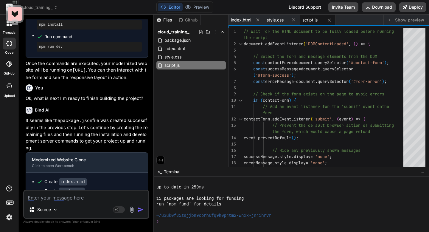
scroll to position [278, 0]
type textarea "x"
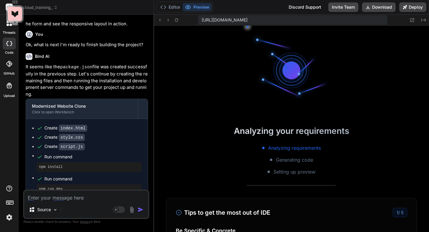
scroll to position [1488, 0]
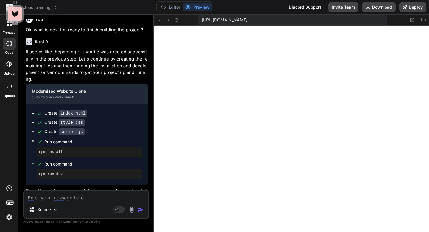
click at [65, 199] on textarea at bounding box center [86, 196] width 124 height 11
type textarea "N"
type textarea "x"
type textarea "Ne"
type textarea "x"
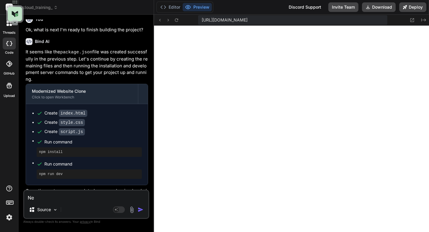
type textarea "Nex"
type textarea "x"
type textarea "Next"
type textarea "x"
type textarea "Next"
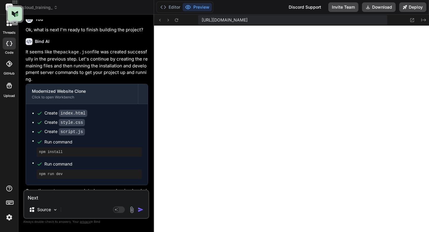
type textarea "x"
type textarea "Next s"
type textarea "x"
type textarea "Next st"
type textarea "x"
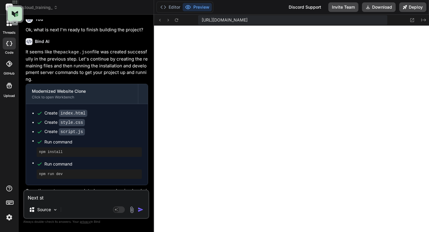
type textarea "Next ste"
type textarea "x"
type textarea "Next step"
type textarea "x"
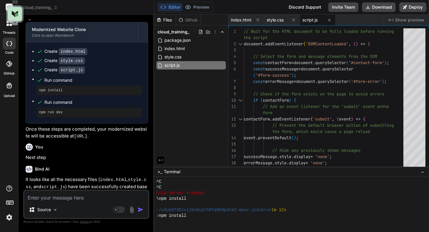
scroll to position [600, 0]
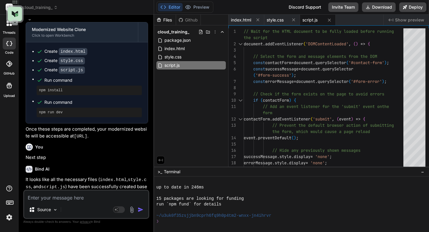
type textarea "x"
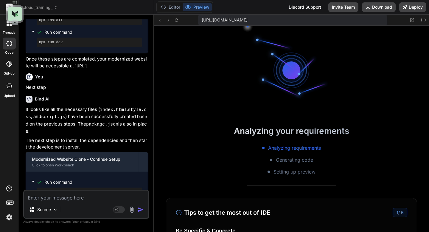
scroll to position [1657, 0]
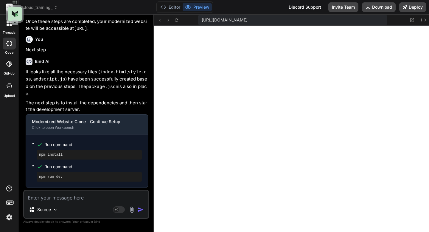
click at [77, 196] on textarea at bounding box center [86, 196] width 124 height 11
type textarea "n"
type textarea "x"
type textarea "ne"
type textarea "x"
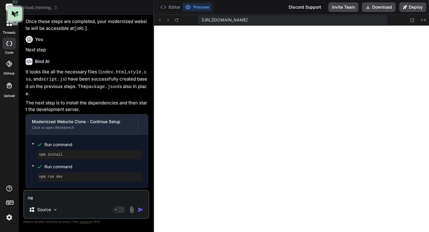
type textarea "nex"
type textarea "x"
type textarea "next"
type textarea "x"
type textarea "next"
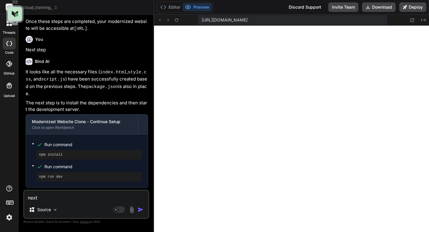
type textarea "x"
type textarea "next s"
type textarea "x"
type textarea "next st"
type textarea "x"
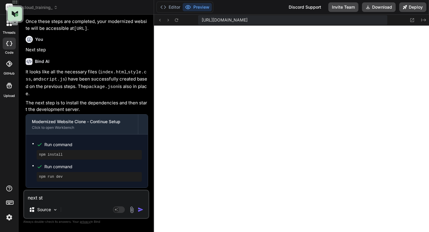
type textarea "next ste"
type textarea "x"
type textarea "next step"
type textarea "x"
type textarea "next steps"
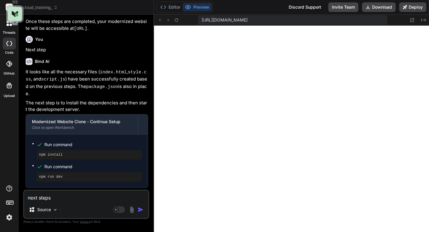
type textarea "x"
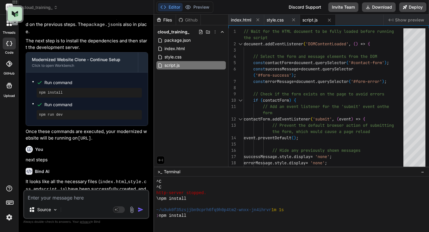
scroll to position [946, 0]
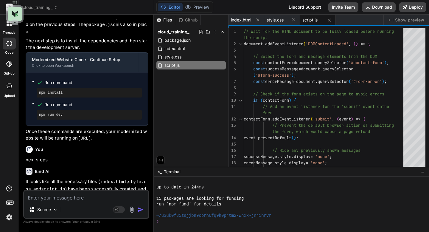
type textarea "x"
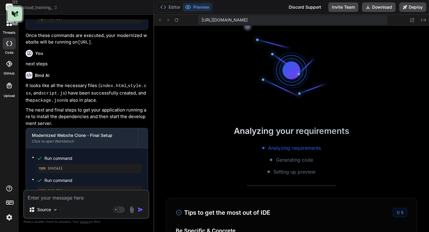
scroll to position [1827, 0]
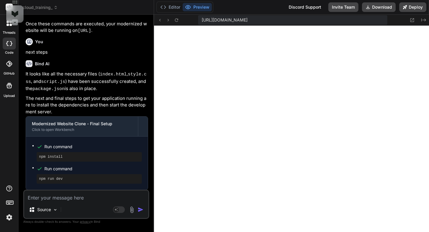
click at [35, 49] on p "next steps" at bounding box center [87, 52] width 123 height 7
copy div "next steps"
click at [38, 198] on textarea at bounding box center [86, 196] width 124 height 11
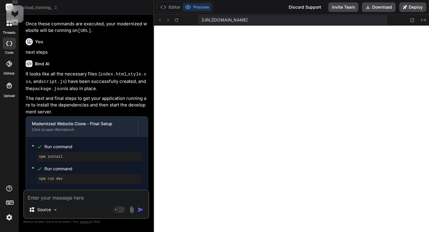
paste textarea "next steps"
type textarea "next steps"
type textarea "x"
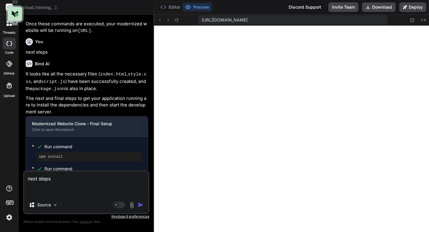
type textarea "next steps"
type textarea "x"
type textarea "next steps"
type textarea "x"
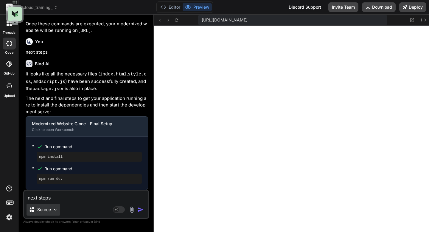
type textarea "next steps"
click at [38, 209] on p "Source" at bounding box center [44, 210] width 14 height 6
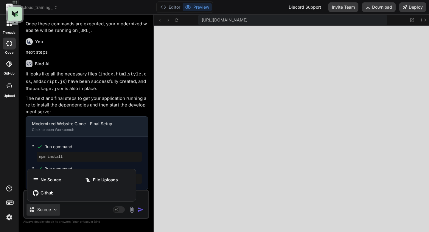
click at [38, 209] on div at bounding box center [214, 116] width 429 height 232
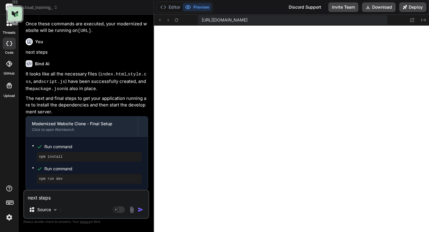
click at [139, 211] on img "button" at bounding box center [141, 210] width 6 height 6
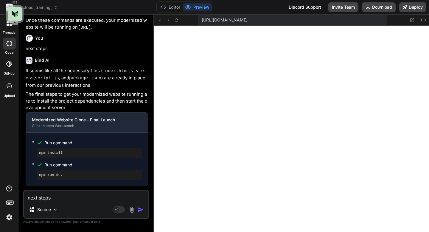
scroll to position [2003, 0]
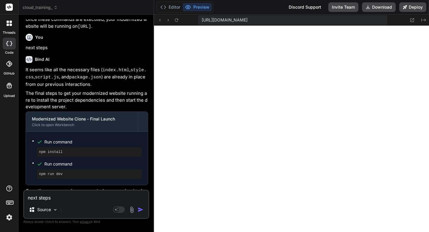
click at [55, 10] on span "cloud_training_" at bounding box center [40, 7] width 35 height 6
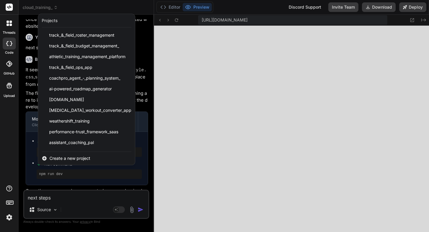
click at [164, 8] on div at bounding box center [214, 116] width 429 height 232
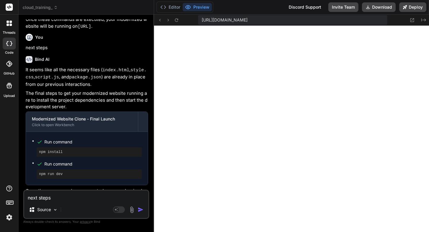
click at [164, 8] on icon at bounding box center [163, 7] width 6 height 6
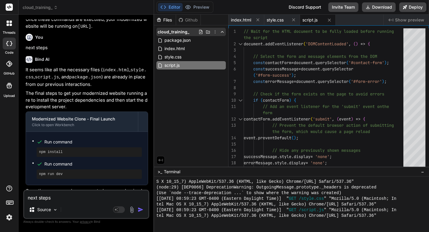
click at [216, 33] on icon at bounding box center [215, 32] width 5 height 5
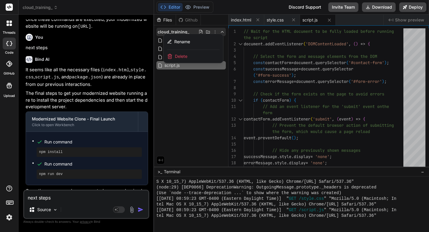
click at [194, 55] on div "Delete" at bounding box center [194, 56] width 60 height 13
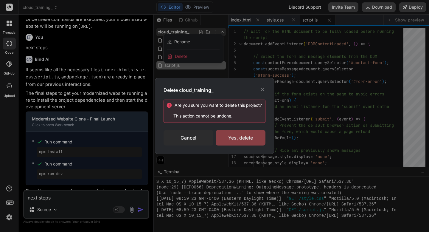
click at [230, 138] on div "Yes, delete" at bounding box center [241, 138] width 50 height 16
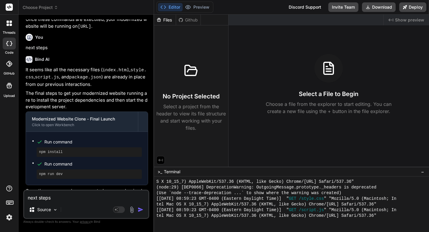
click at [8, 25] on icon at bounding box center [8, 25] width 2 height 2
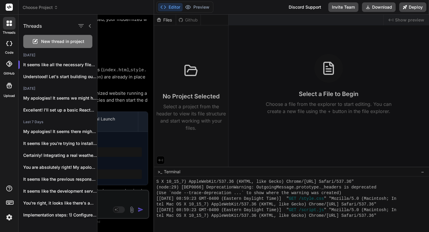
click at [60, 40] on span "New thread in project" at bounding box center [62, 41] width 43 height 6
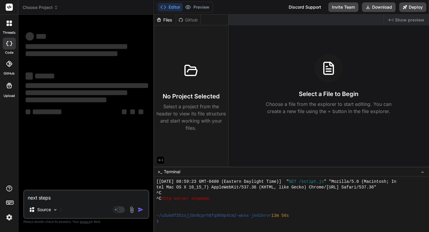
scroll to position [1524, 0]
type textarea "x"
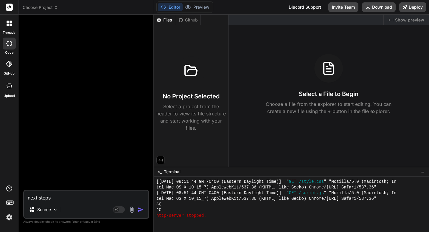
scroll to position [1202, 0]
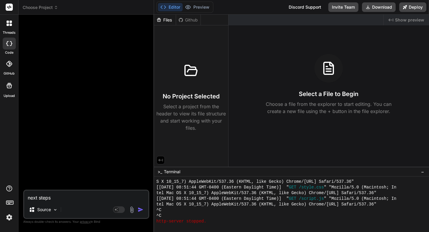
click at [56, 8] on icon at bounding box center [56, 7] width 4 height 4
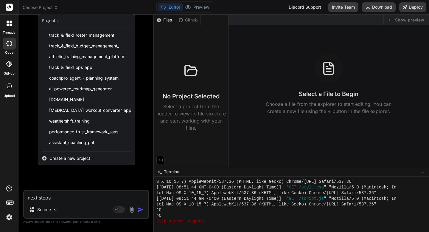
click at [61, 159] on span "Create a new project" at bounding box center [69, 158] width 41 height 6
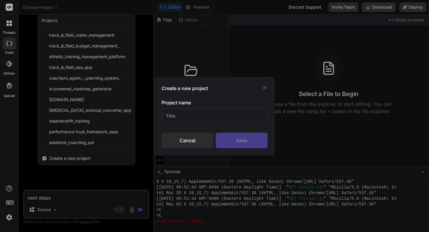
click at [175, 118] on input "text" at bounding box center [215, 116] width 106 height 15
type input "Trainingcloudpro"
click at [225, 146] on div "Save" at bounding box center [242, 141] width 52 height 16
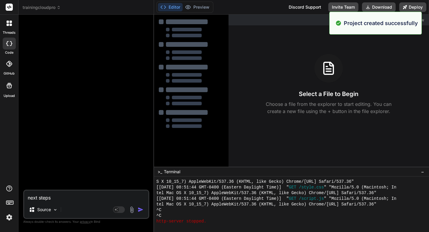
type textarea "x"
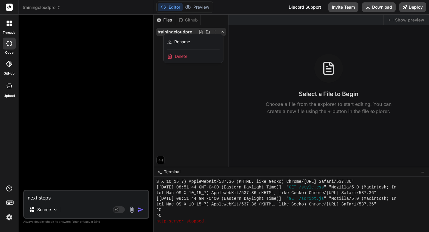
click at [58, 199] on textarea "next steps" at bounding box center [86, 196] width 124 height 11
paste textarea "# No-Code App Scaffold: Coach Management Platform (Bind.ai) ## Step 1: Define t…"
type textarea "# No-Code App Scaffold: Coach Management Platform (Bind.ai) ## Step 1: Define t…"
type textarea "x"
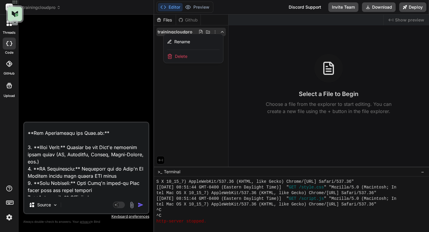
scroll to position [0, 0]
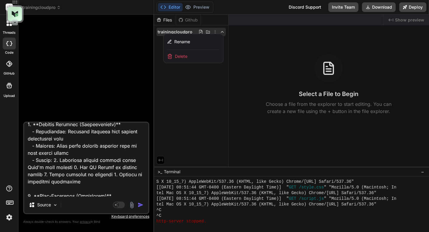
type textarea "# No-Code App Scaffold: Coach Management Platform (Bind.ai) ## Step 1: Define t…"
click at [139, 204] on img "button" at bounding box center [141, 205] width 6 height 6
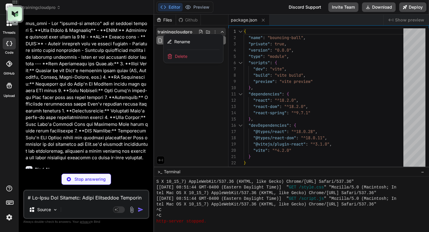
type textarea "x"
type textarea "<div id="root"></div> <script type="module" src="/src/main.jsx"></script> </bod…"
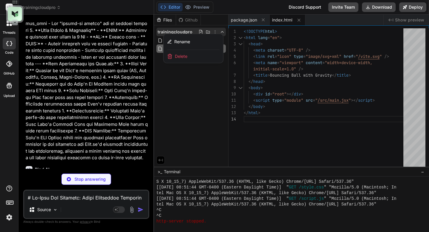
type textarea "x"
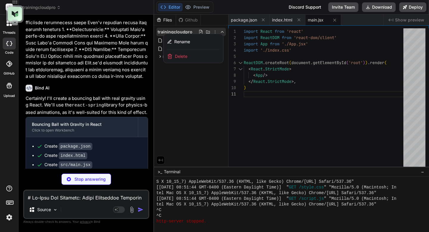
type textarea "x"
type textarea "}"
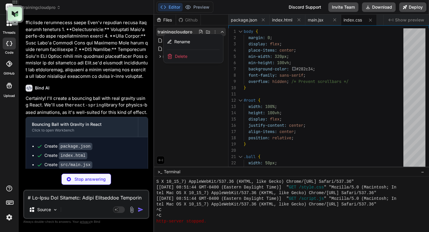
type textarea "x"
type textarea "/> </div> ); }; export default App;"
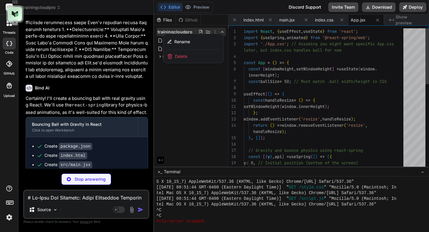
type textarea "x"
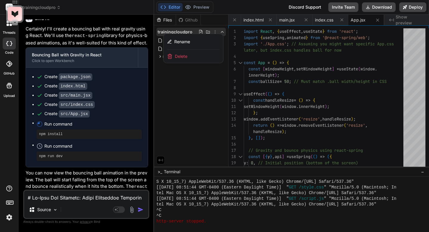
click at [198, 89] on div at bounding box center [291, 123] width 275 height 217
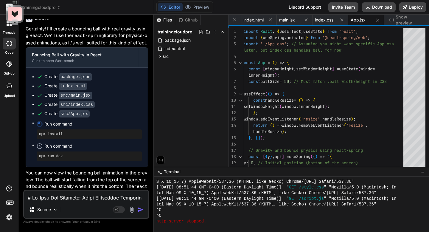
click at [51, 170] on p "You can now view the bouncing ball animation in the preview. The ball will star…" at bounding box center [87, 187] width 123 height 35
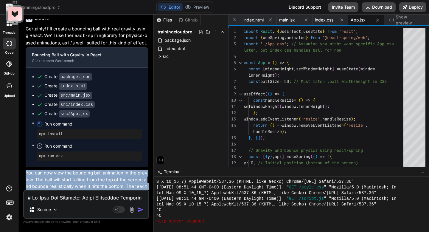
click at [51, 170] on p "You can now view the bouncing ball animation in the preview. The ball will star…" at bounding box center [87, 187] width 123 height 35
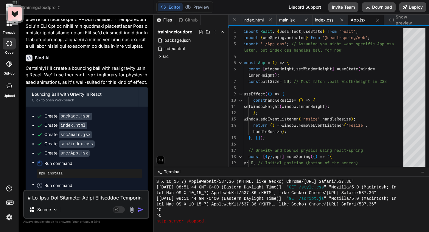
scroll to position [1827, 0]
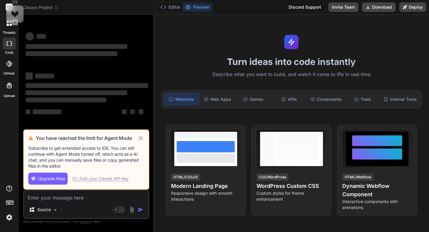
click at [141, 137] on icon at bounding box center [140, 137] width 7 height 7
type textarea "x"
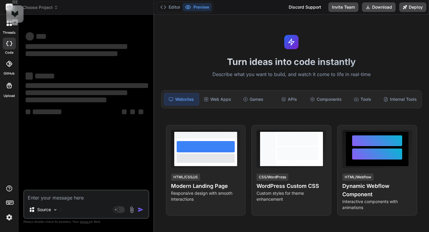
click at [47, 7] on span "Choose Project" at bounding box center [40, 7] width 35 height 6
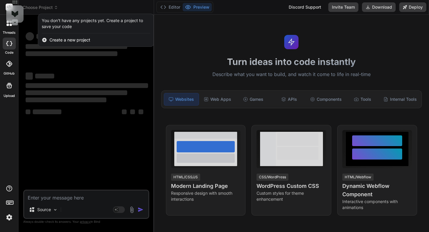
click at [47, 7] on div at bounding box center [214, 116] width 429 height 232
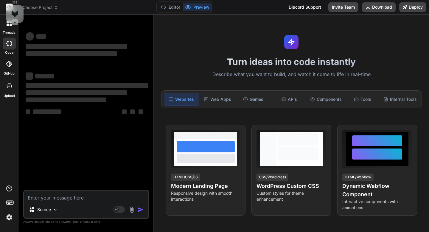
click at [8, 215] on img at bounding box center [9, 217] width 10 height 10
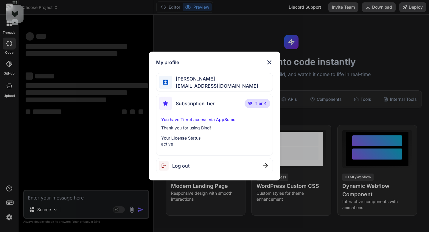
click at [8, 215] on div "My profile [PERSON_NAME] [EMAIL_ADDRESS][DOMAIN_NAME] Subscription Tier Tier 4 …" at bounding box center [214, 116] width 429 height 232
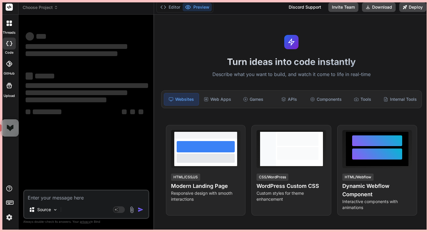
drag, startPoint x: 15, startPoint y: 10, endPoint x: 10, endPoint y: 128, distance: 117.9
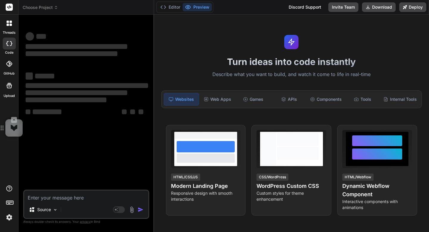
click at [30, 9] on span "Choose Project" at bounding box center [40, 7] width 35 height 6
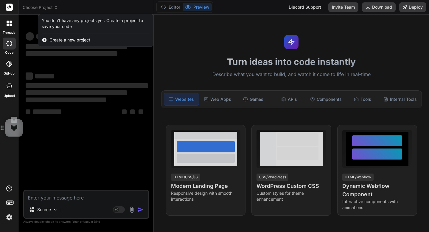
click at [30, 9] on div at bounding box center [214, 116] width 429 height 232
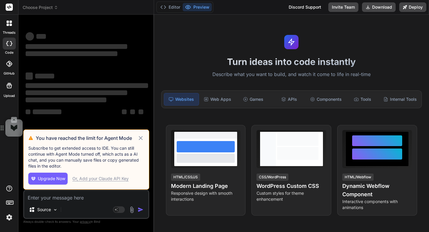
click at [141, 139] on icon at bounding box center [140, 137] width 7 height 7
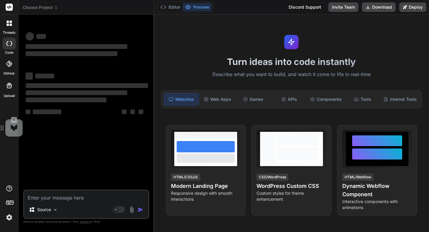
click at [7, 88] on icon at bounding box center [9, 85] width 5 height 5
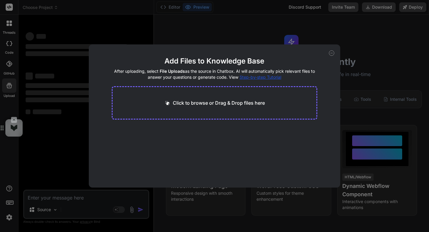
click at [7, 88] on div "Add Files to Knowledge Base After uploading, select File Uploads as the source …" at bounding box center [214, 116] width 429 height 232
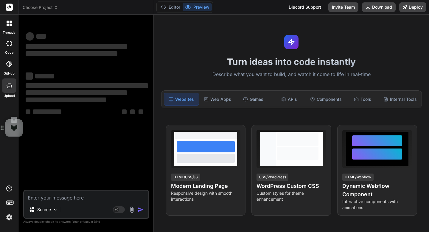
click at [8, 63] on icon at bounding box center [9, 64] width 6 height 6
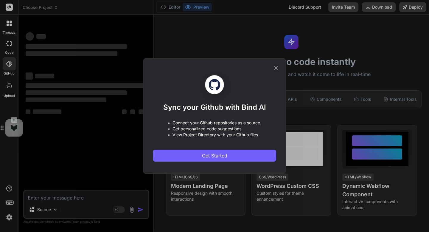
click at [8, 63] on div "Sync your Github with Bind AI • Connect your Github repositories as a source. •…" at bounding box center [214, 116] width 429 height 232
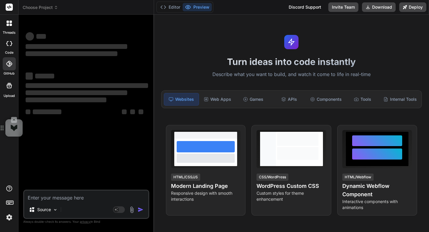
click at [8, 219] on img at bounding box center [9, 217] width 10 height 10
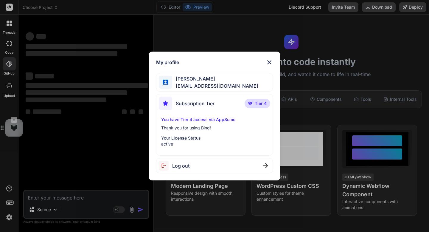
click at [176, 165] on span "Log out" at bounding box center [180, 165] width 17 height 7
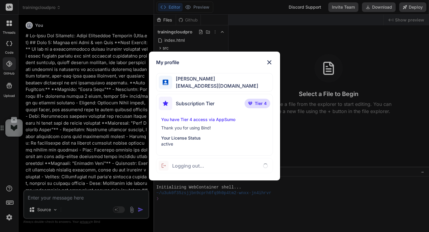
type textarea "x"
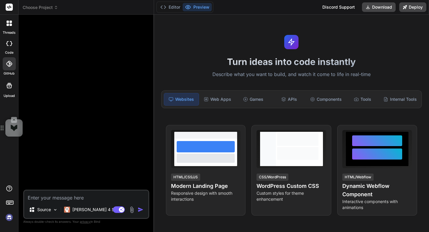
click at [10, 217] on img at bounding box center [9, 217] width 10 height 10
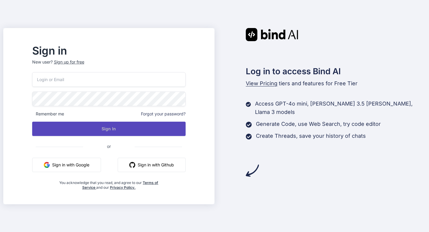
type input "[EMAIL_ADDRESS][DOMAIN_NAME]"
click at [135, 130] on button "Sign In" at bounding box center [109, 129] width 154 height 14
click at [125, 131] on button "Sign In" at bounding box center [109, 129] width 154 height 14
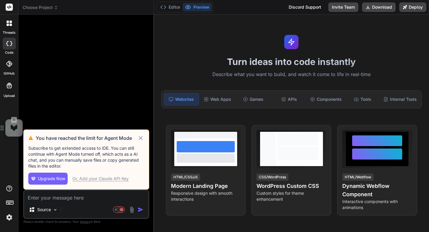
click at [140, 138] on icon at bounding box center [140, 137] width 7 height 7
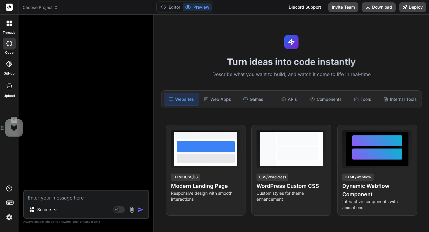
click at [50, 10] on span "Choose Project" at bounding box center [40, 7] width 35 height 6
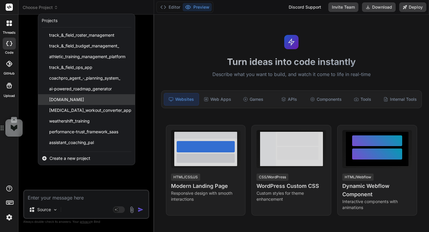
scroll to position [20, 0]
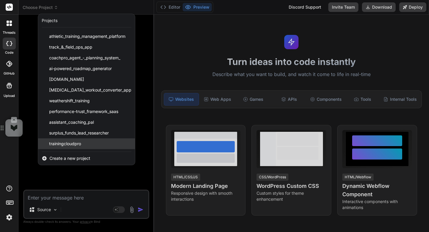
click at [57, 143] on span "trainingcloudpro" at bounding box center [65, 144] width 32 height 6
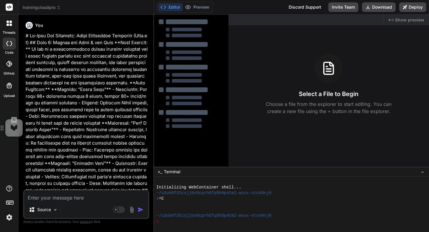
type textarea "x"
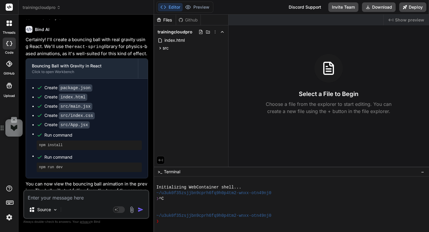
scroll to position [1827, 0]
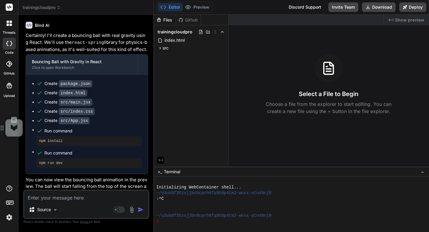
click at [42, 197] on textarea at bounding box center [86, 196] width 124 height 11
click at [49, 198] on textarea at bounding box center [86, 196] width 124 height 11
type textarea "N"
type textarea "x"
type textarea "Ne"
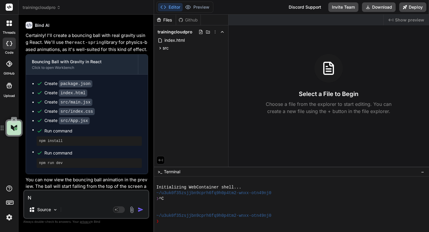
type textarea "x"
type textarea "Nex"
type textarea "x"
type textarea "Next"
type textarea "x"
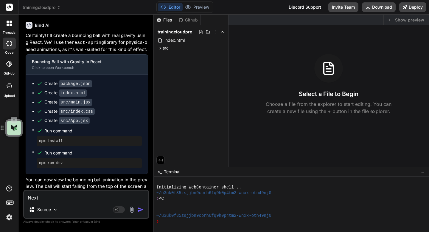
type textarea "Next"
type textarea "x"
type textarea "Next s"
type textarea "x"
type textarea "Next st"
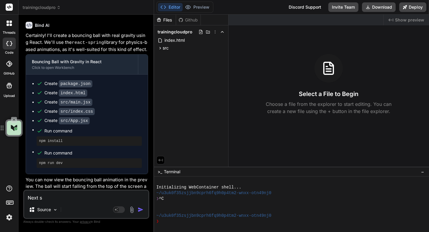
type textarea "x"
type textarea "Next ste"
type textarea "x"
type textarea "Next step"
type textarea "x"
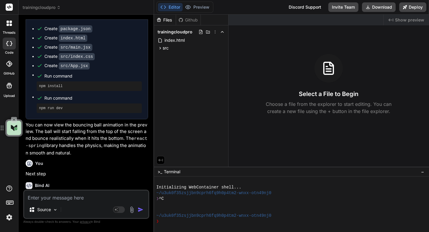
scroll to position [1888, 0]
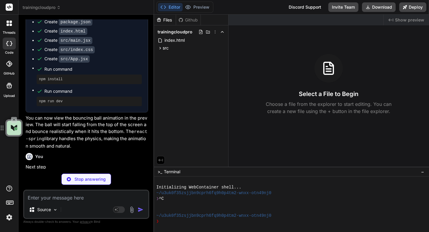
type textarea "x"
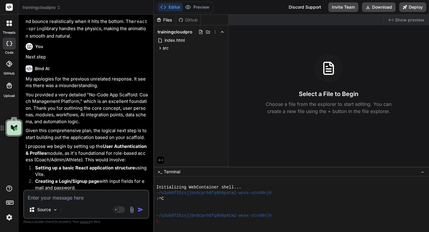
scroll to position [2015, 0]
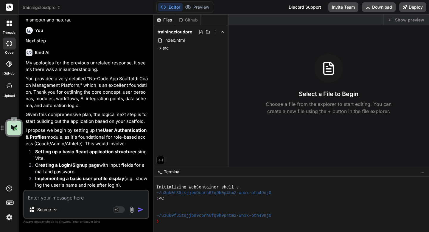
click at [58, 198] on textarea at bounding box center [86, 196] width 124 height 11
type textarea "y"
type textarea "x"
type textarea "ye"
type textarea "x"
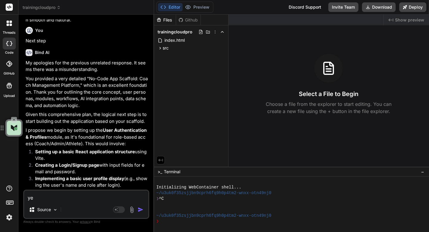
type textarea "yes"
type textarea "x"
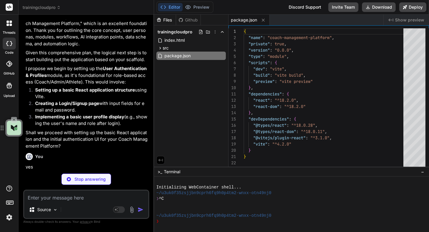
scroll to position [2228, 0]
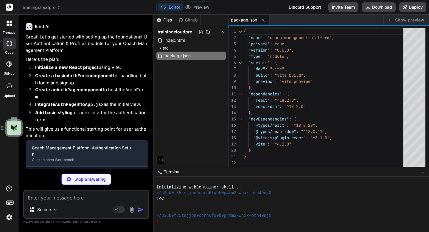
type textarea "x"
type textarea "<div id="root"></div> <script type="module" src="/src/main.jsx"></script> </bod…"
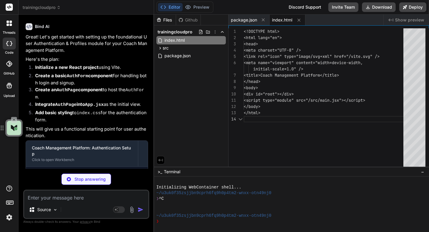
scroll to position [25, 0]
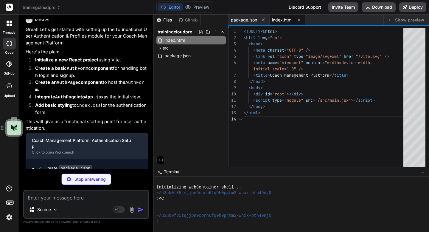
type textarea "x"
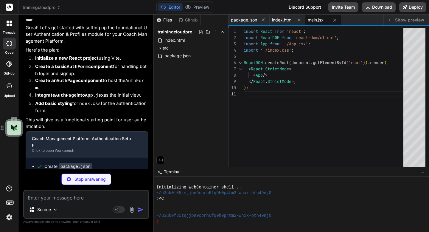
scroll to position [2247, 0]
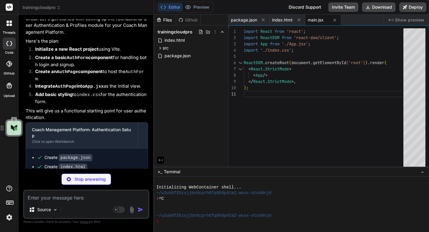
type textarea "x"
type textarea "cursor: pointer; text-decoration: underline; padding: 0; font-size: 14px; } .to…"
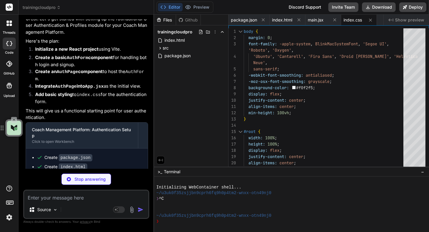
type textarea "x"
type textarea "</div> ) : ( <AuthPage /> )} </div> ); } export default App;"
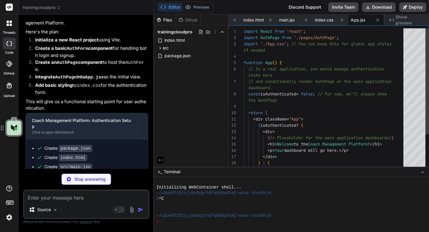
scroll to position [2265, 0]
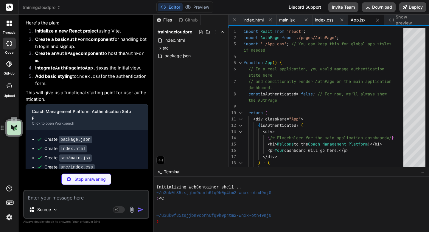
type textarea "x"
type textarea "export default AuthForm;"
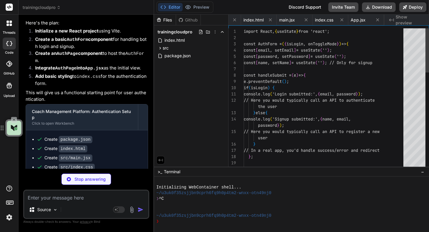
scroll to position [0, 69]
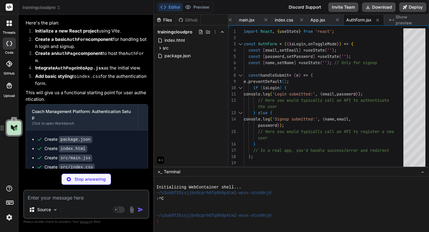
type textarea "x"
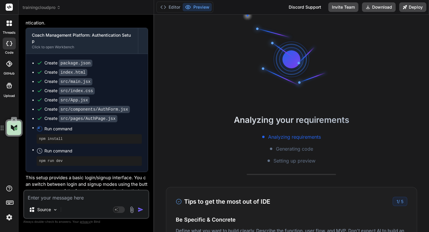
scroll to position [68, 0]
type textarea "x"
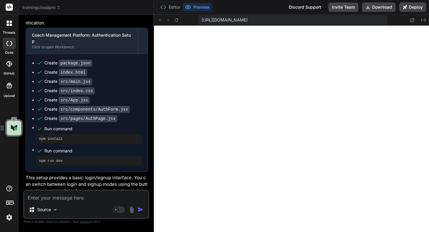
scroll to position [340, 0]
type textarea "F"
type textarea "x"
type textarea "Fi"
type textarea "x"
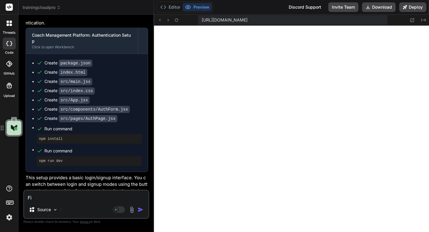
type textarea "Fix"
type textarea "x"
type textarea "Fix"
type textarea "x"
type textarea "Fix t"
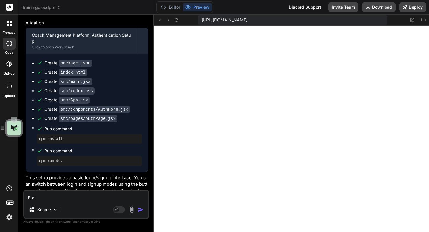
type textarea "x"
type textarea "Fix th"
type textarea "x"
type textarea "Fix the"
type textarea "x"
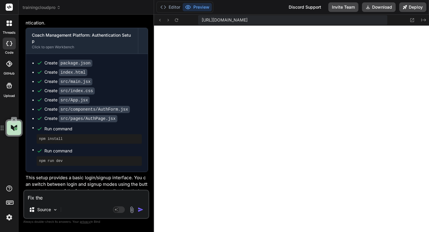
type textarea "Fix the"
type textarea "x"
type textarea "Fix the e"
type textarea "x"
type textarea "Fix the er"
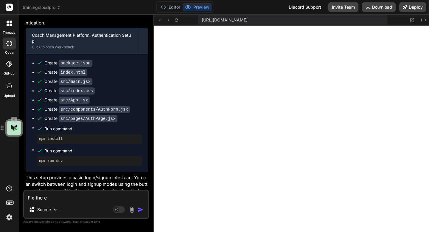
type textarea "x"
type textarea "Fix the err"
type textarea "x"
type textarea "Fix the erro"
type textarea "x"
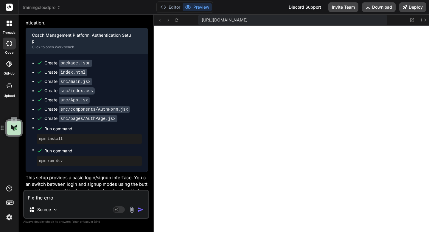
type textarea "Fix the error"
type textarea "x"
type textarea "Fix the errors"
type textarea "x"
type textarea "Fix the errors"
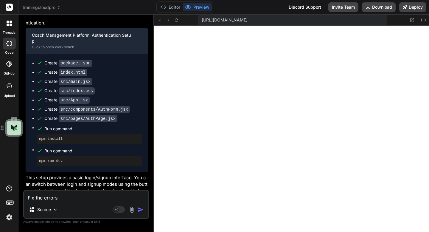
type textarea "x"
type textarea "Fix the error"
type textarea "x"
type textarea "Fix the error"
type textarea "x"
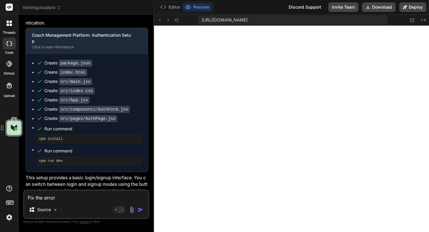
type textarea "Fix the error p"
type textarea "x"
type textarea "Fix the error pl"
type textarea "x"
type textarea "Fix the error ple"
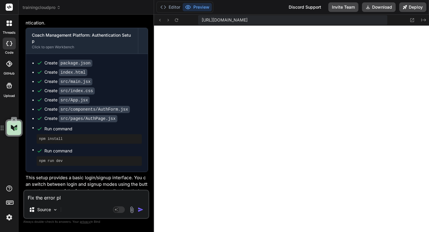
type textarea "x"
type textarea "Fix the error plea"
type textarea "x"
type textarea "Fix the error pleas"
type textarea "x"
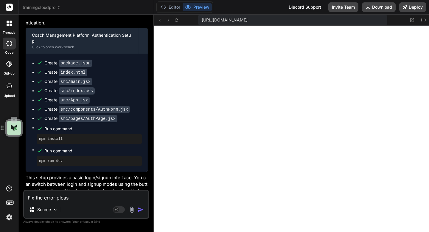
type textarea "Fix the error please"
type textarea "x"
type textarea "Fix the error please"
type textarea "x"
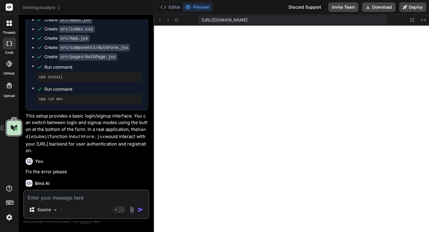
scroll to position [2403, 0]
type textarea "x"
type textarea "/* Add any global styles for your App component here */ /* For now, this file i…"
type textarea "x"
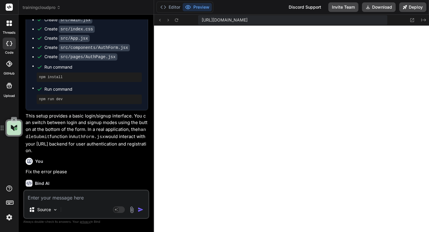
scroll to position [2533, 0]
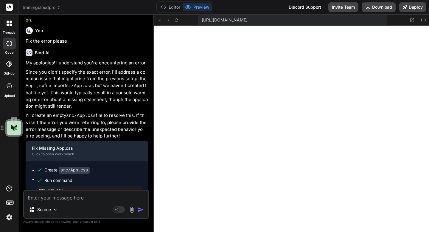
click at [71, 200] on textarea at bounding box center [86, 196] width 124 height 11
type textarea "N"
type textarea "x"
type textarea "Ne"
type textarea "x"
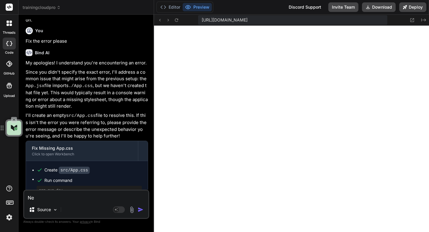
type textarea "Nex"
type textarea "x"
type textarea "Next"
type textarea "x"
type textarea "Next"
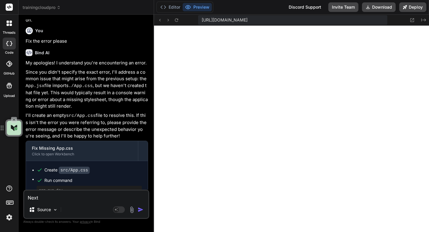
type textarea "x"
type textarea "Next s"
type textarea "x"
type textarea "Next st"
type textarea "x"
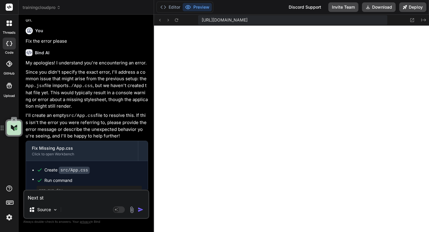
type textarea "Next ste"
type textarea "x"
type textarea "Next step"
type textarea "x"
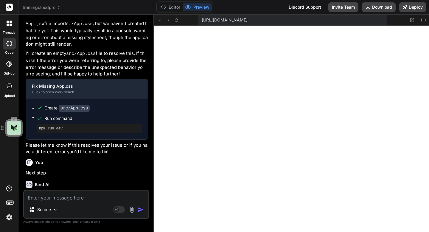
scroll to position [2595, 0]
type textarea "x"
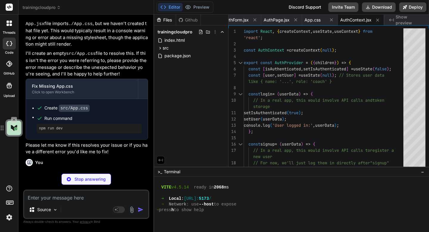
type textarea "x"
type textarea "<App /> </AuthProvider> </React.StrictMode>, );"
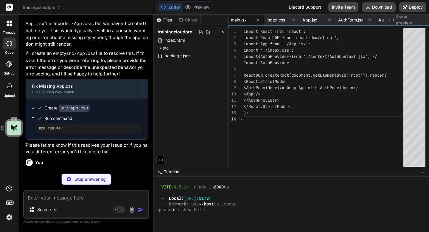
scroll to position [465, 0]
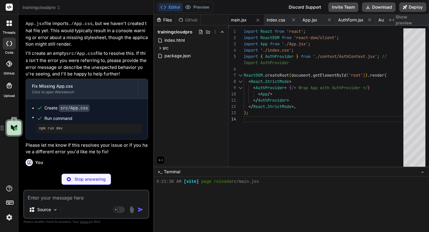
type textarea "x"
type textarea "); } export default App;"
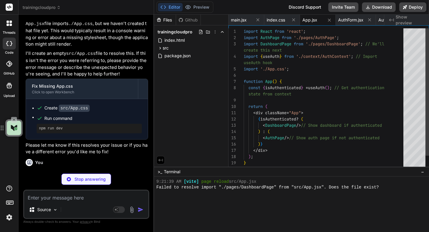
scroll to position [589, 0]
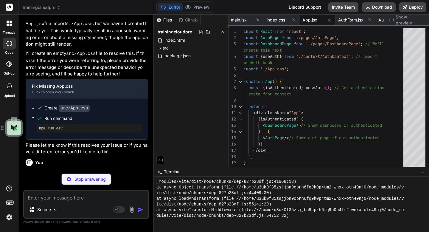
type textarea "x"
type textarea "</div> </form> ); }; export default AuthForm;"
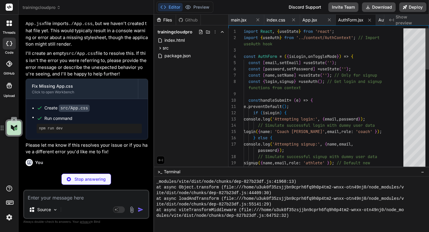
scroll to position [748, 0]
type textarea "x"
type textarea "</div> ); }; export default DashboardPage;"
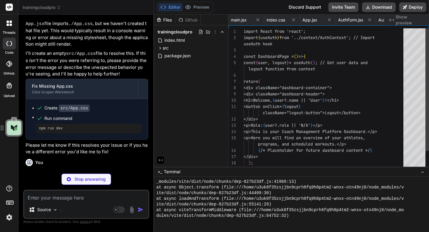
scroll to position [0, 245]
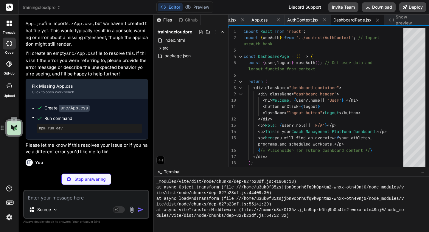
type textarea "x"
type textarea ".logout-button:hover { background-color: #c82333; }"
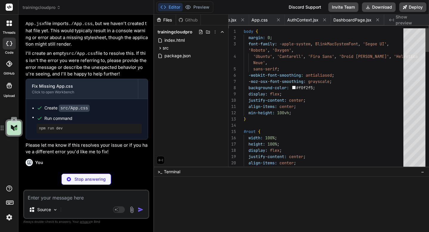
scroll to position [25, 0]
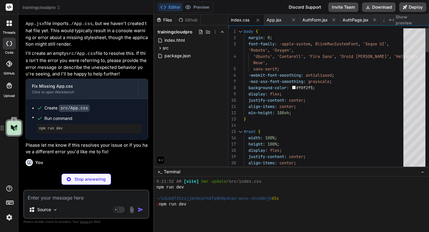
type textarea "x"
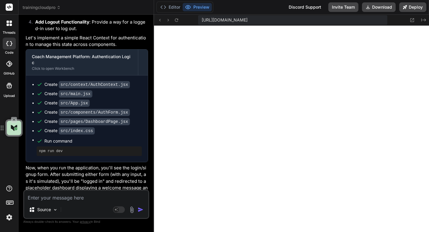
scroll to position [2868, 0]
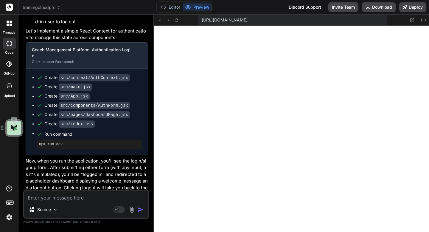
type textarea "y"
type textarea "x"
type textarea "ye"
type textarea "x"
type textarea "yes"
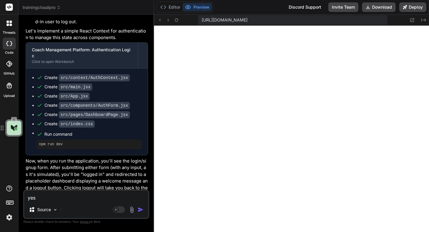
type textarea "x"
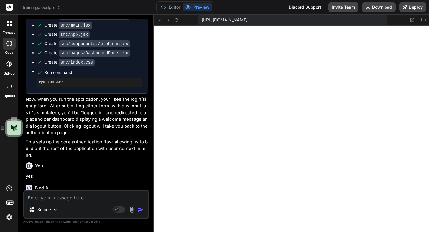
scroll to position [2930, 0]
type textarea "x"
type textarea "} }"
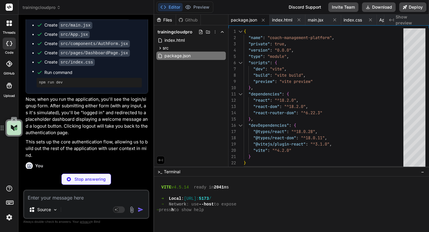
type textarea "x"
type textarea "<BrowserRouter> {/* Wrap App with BrowserRouter for routing */} <AuthProvider> …"
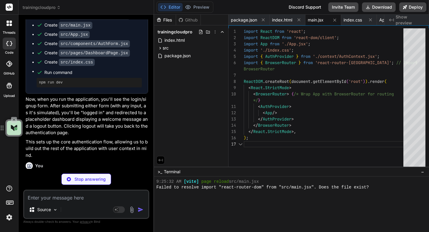
scroll to position [1008, 0]
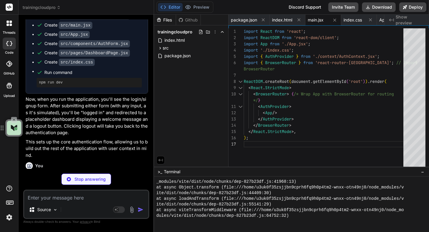
type textarea "x"
type textarea "</div> ); } export default App;"
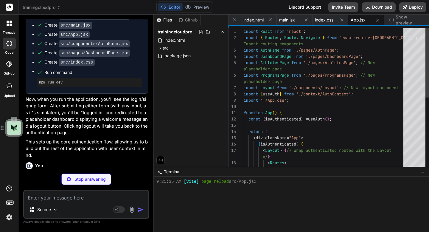
scroll to position [1190, 0]
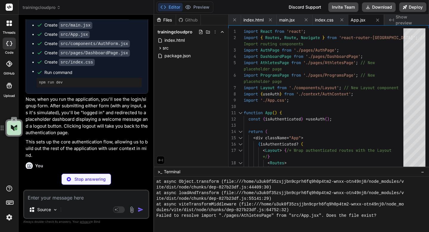
type textarea "x"
type textarea "export default Layout;"
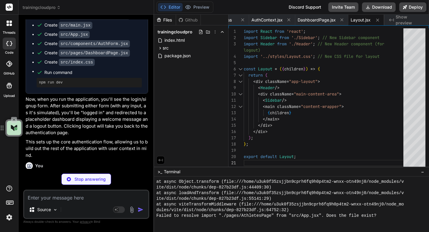
type textarea "x"
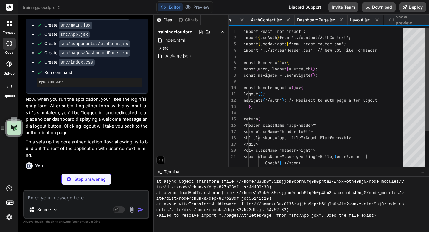
scroll to position [0, 0]
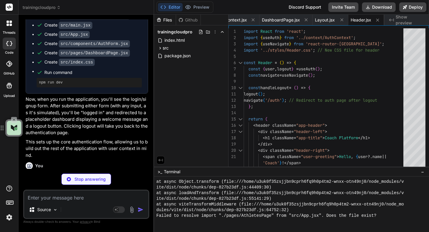
type textarea "x"
type textarea "</li> </ul> </nav> </aside> ); }; export default Sidebar;"
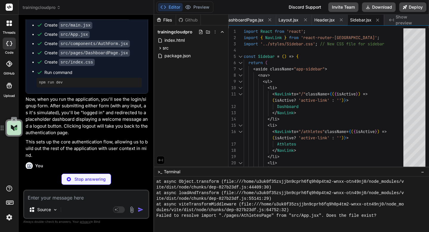
type textarea "x"
type textarea "{/* Placeholder for quick action buttons */} </div> </div> </div> ); }; export …"
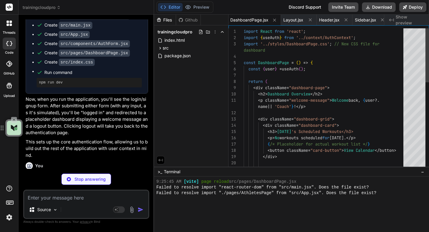
scroll to position [1428, 0]
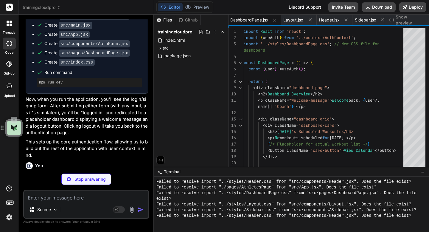
type textarea "x"
type textarea "<p>Coming soon: CRUD operations, grouping with drag-and-drop.</p> </div> ); }; …"
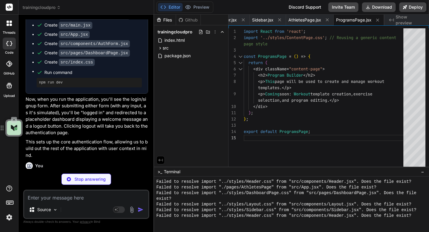
type textarea "x"
type textarea "} .content-wrapper { flex: 1; padding: 20px; background-color: #f9fafb; /* Ligh…"
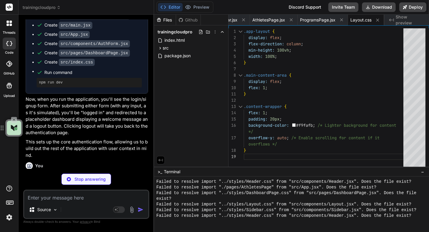
scroll to position [0, 525]
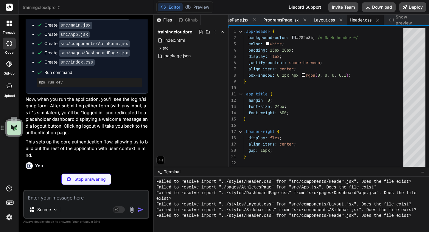
type textarea "x"
type textarea "color: #ffffff; } .app-sidebar nav a.active-link { background-color: #007bff; /…"
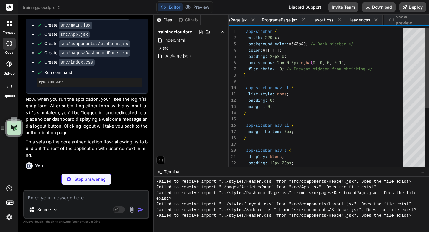
scroll to position [0, 563]
type textarea "x"
type textarea "card */ } .card-button:hover { background-color: #218838; }"
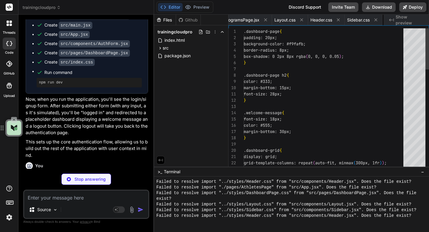
scroll to position [0, 617]
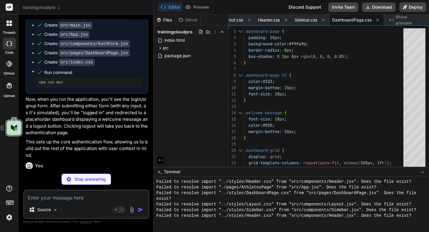
type textarea "x"
type textarea "}"
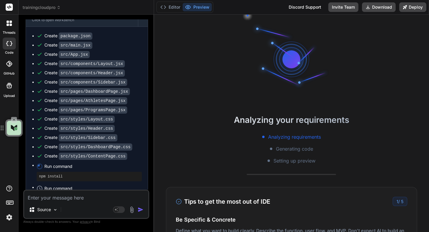
scroll to position [0, 0]
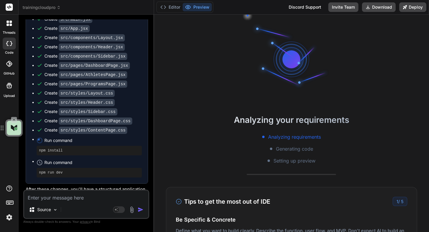
type textarea "x"
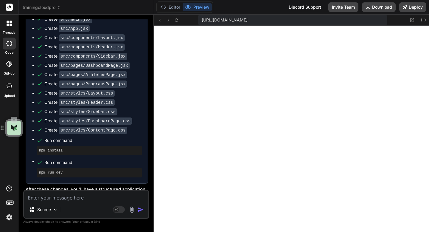
click at [63, 196] on textarea at bounding box center [86, 196] width 124 height 11
type textarea "O"
type textarea "x"
type textarea "Ok"
type textarea "x"
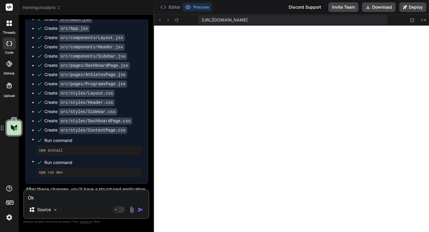
type textarea "O"
type textarea "x"
type textarea "Y"
type textarea "x"
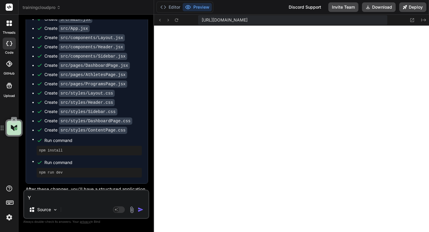
type textarea "Ye"
type textarea "x"
type textarea "Yes"
type textarea "x"
type textarea "Yes"
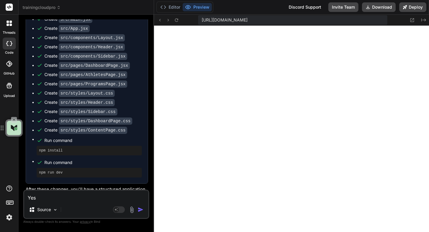
type textarea "x"
type textarea "Yes c"
type textarea "x"
type textarea "Yes co"
type textarea "x"
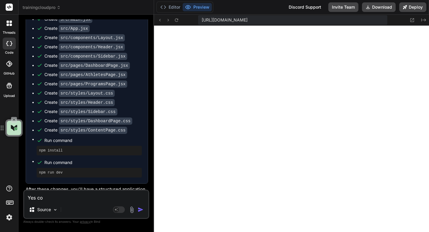
type textarea "Yes cor"
type textarea "x"
type textarea "Yes corr"
type textarea "x"
type textarea "Yes corrc"
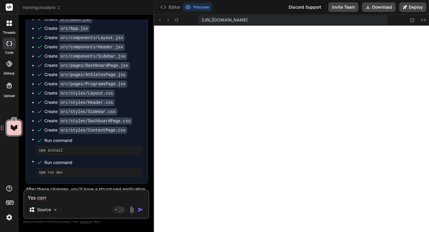
type textarea "x"
type textarea "Yes corrct"
type textarea "x"
type textarea "Yes correct"
type textarea "x"
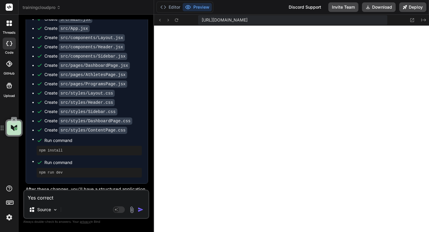
type textarea "Yes correct"
type textarea "x"
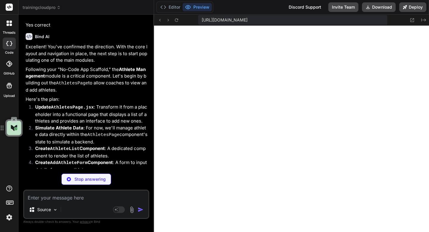
scroll to position [3589, 0]
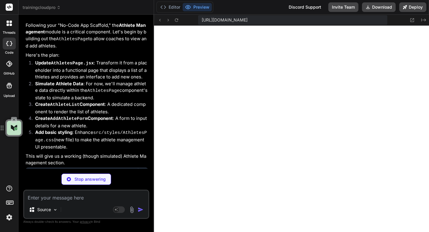
type textarea "x"
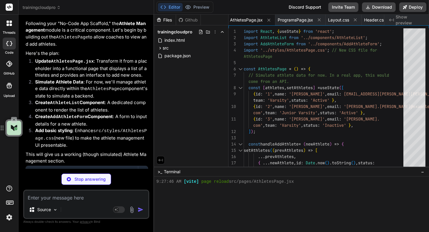
scroll to position [3590, 0]
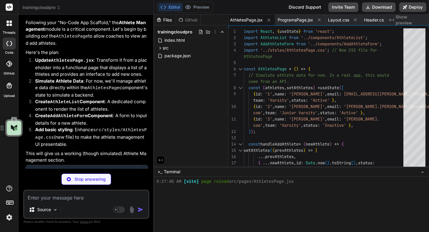
type textarea "x"
type textarea "export default AthleteList;"
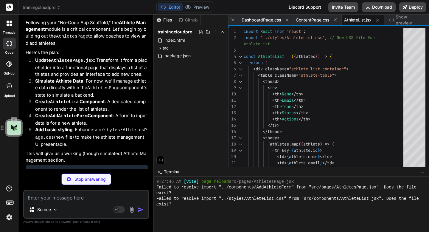
scroll to position [1801, 0]
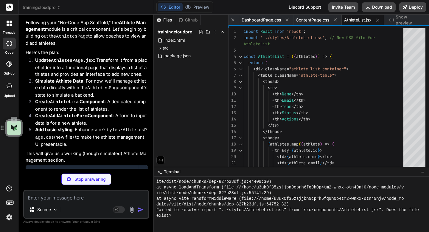
type textarea "x"
type textarea "}; export default AddAthleteForm;"
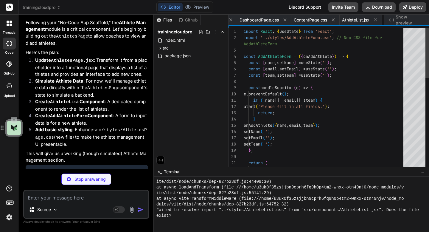
scroll to position [0, 762]
type textarea "x"
type textarea "font-size: 22px; text-align: center; }"
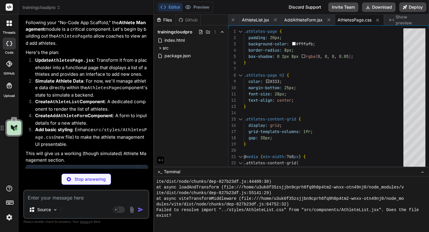
type textarea "x"
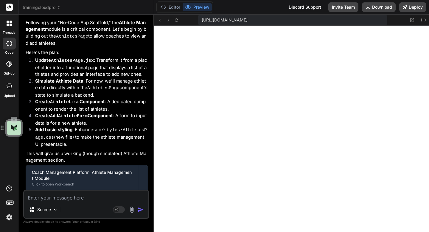
scroll to position [3701, 0]
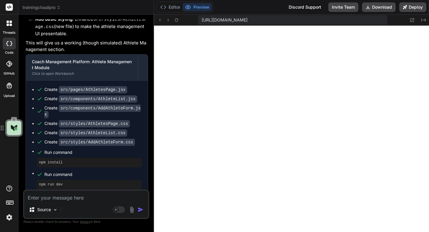
click at [68, 201] on textarea at bounding box center [86, 196] width 124 height 11
click at [139, 211] on img "button" at bounding box center [141, 210] width 6 height 6
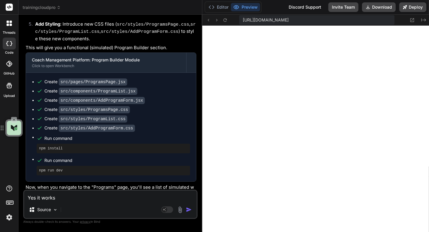
scroll to position [3260, 0]
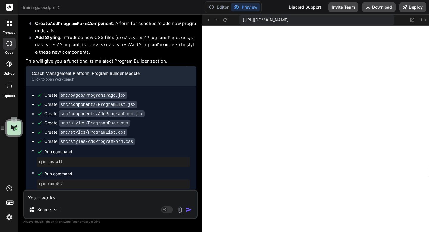
drag, startPoint x: 153, startPoint y: 174, endPoint x: 192, endPoint y: 173, distance: 39.1
click at [192, 173] on div "Bind AI Web Search Created with Pixso. Code Generator You Bind AI Certainly! I'…" at bounding box center [110, 123] width 184 height 217
click at [126, 196] on textarea "Yes it works" at bounding box center [110, 196] width 173 height 11
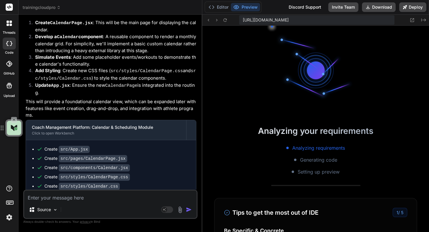
scroll to position [3579, 0]
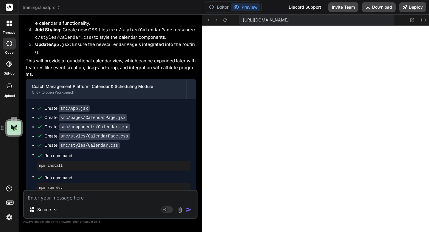
click at [98, 201] on p "Now, when you log in and navigate to the "Calendar" page, you'll see a basic mo…" at bounding box center [111, 214] width 171 height 27
click at [91, 198] on textarea at bounding box center [110, 196] width 173 height 11
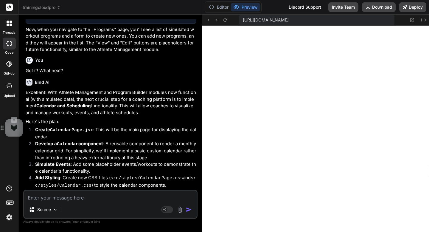
scroll to position [3428, 0]
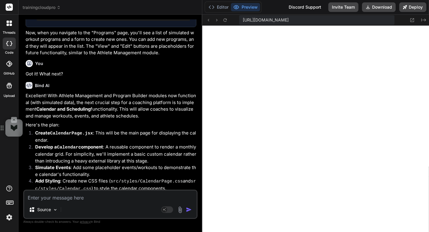
click at [49, 71] on p "Got it! What next?" at bounding box center [111, 74] width 171 height 7
copy div "Got it! What next?"
click at [66, 198] on textarea at bounding box center [110, 196] width 173 height 11
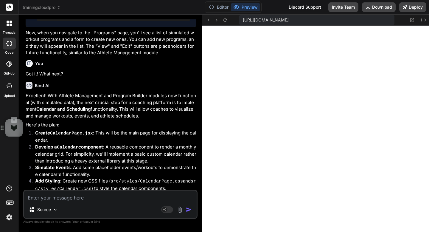
paste textarea "Got it! What next?"
click at [189, 211] on img "button" at bounding box center [189, 210] width 6 height 6
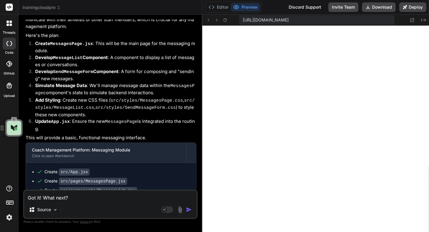
scroll to position [3916, 0]
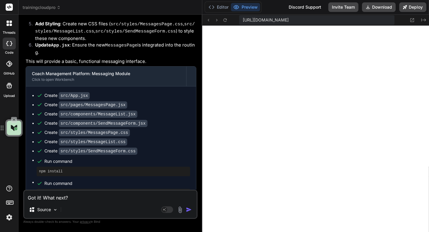
click at [91, 198] on textarea "Got it! What next?" at bounding box center [110, 196] width 173 height 11
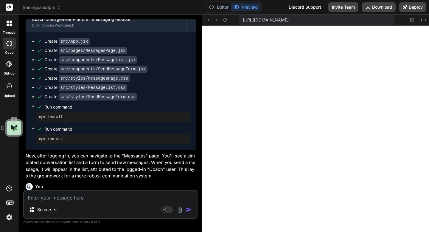
scroll to position [3978, 0]
